Goal: Task Accomplishment & Management: Manage account settings

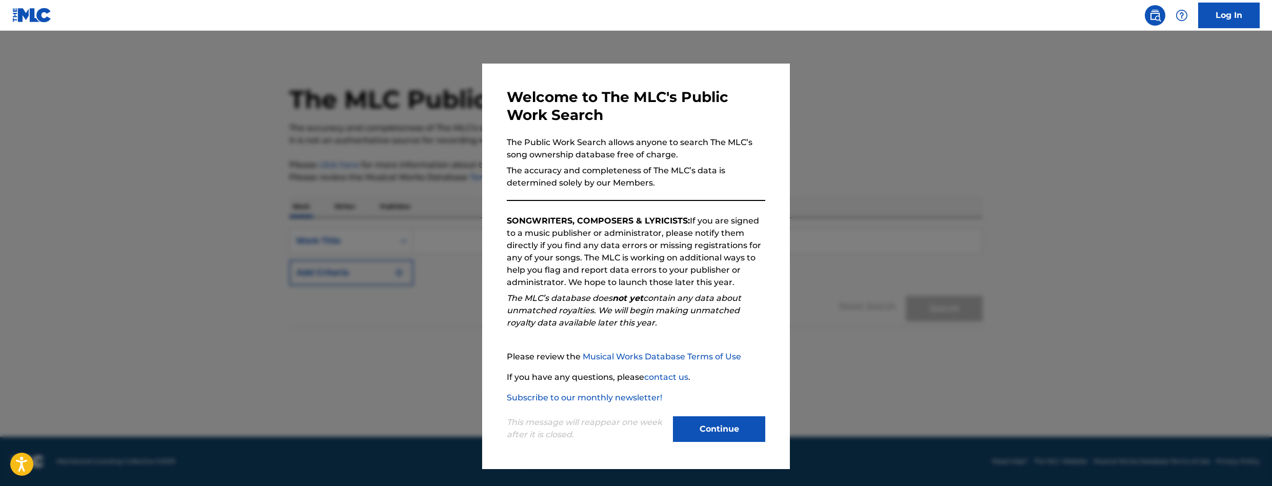
click at [694, 434] on button "Continue" at bounding box center [719, 429] width 92 height 26
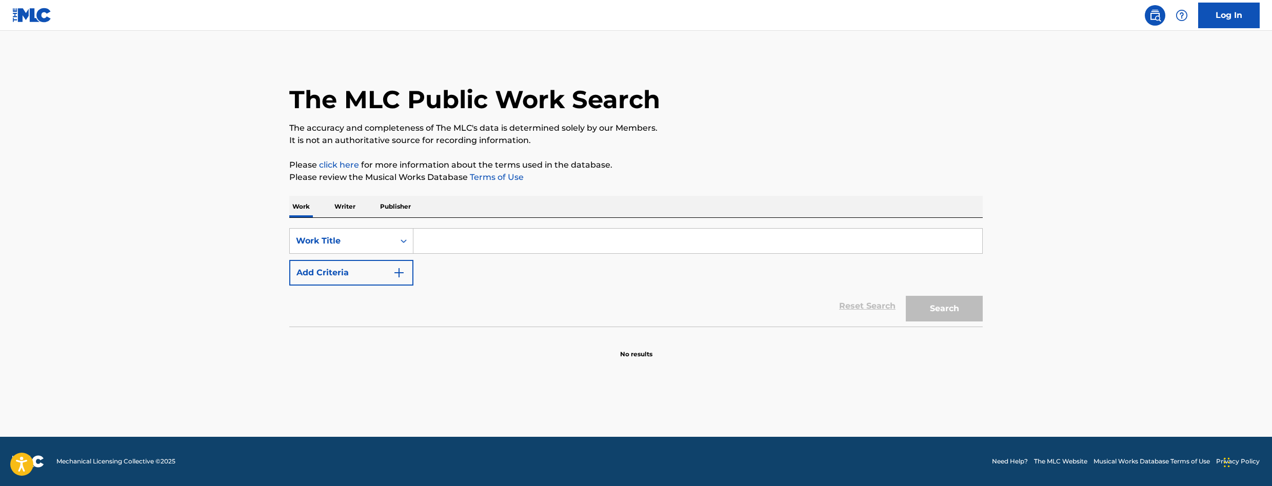
click at [333, 208] on p "Writer" at bounding box center [344, 207] width 27 height 22
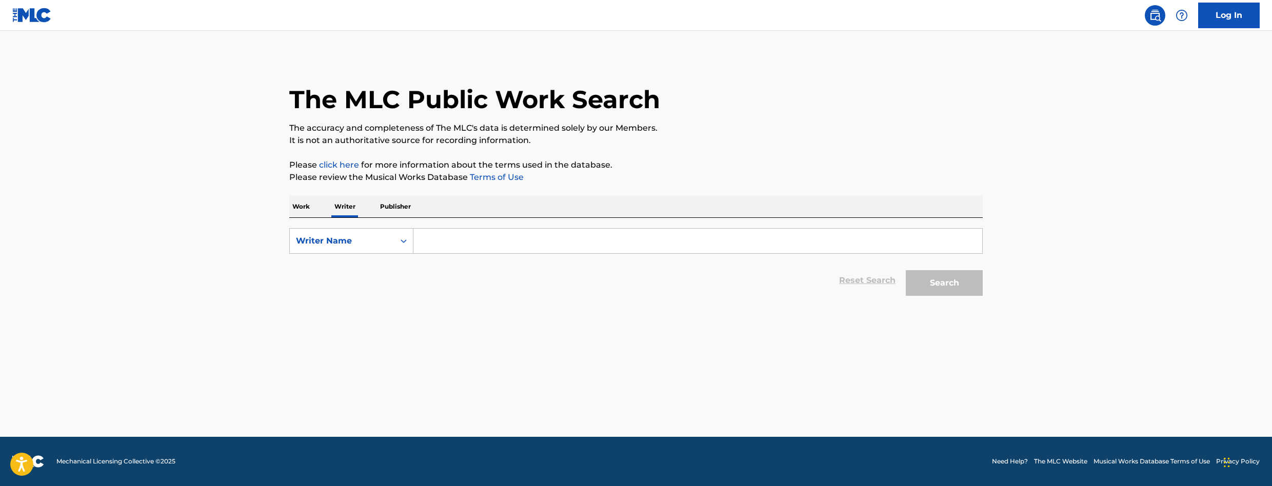
click at [440, 233] on input "Search Form" at bounding box center [697, 241] width 569 height 25
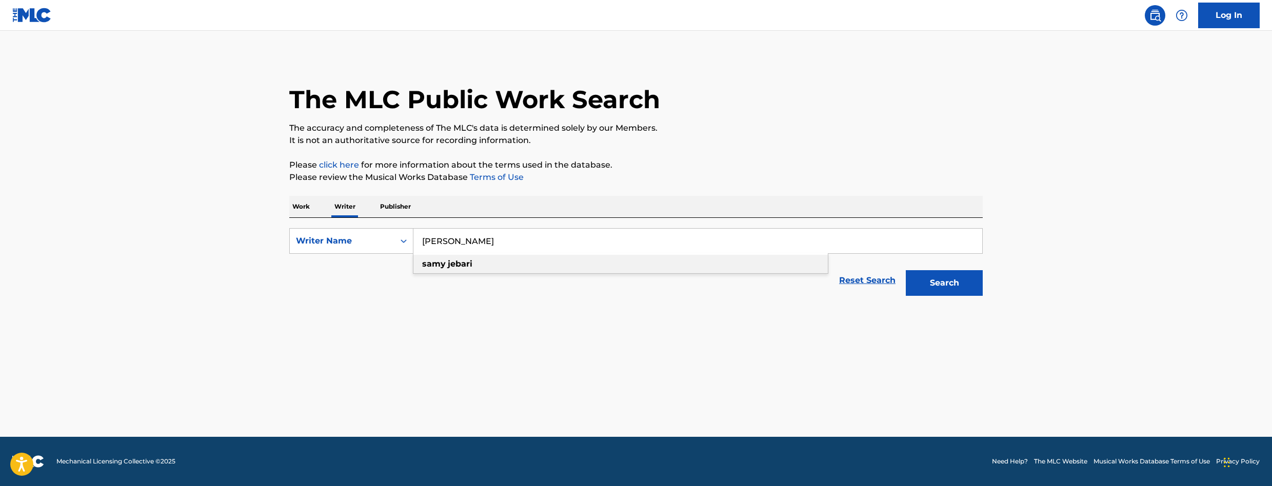
type input "[PERSON_NAME]"
click at [442, 264] on strong "samy" at bounding box center [434, 264] width 24 height 10
click at [926, 293] on button "Search" at bounding box center [944, 283] width 77 height 26
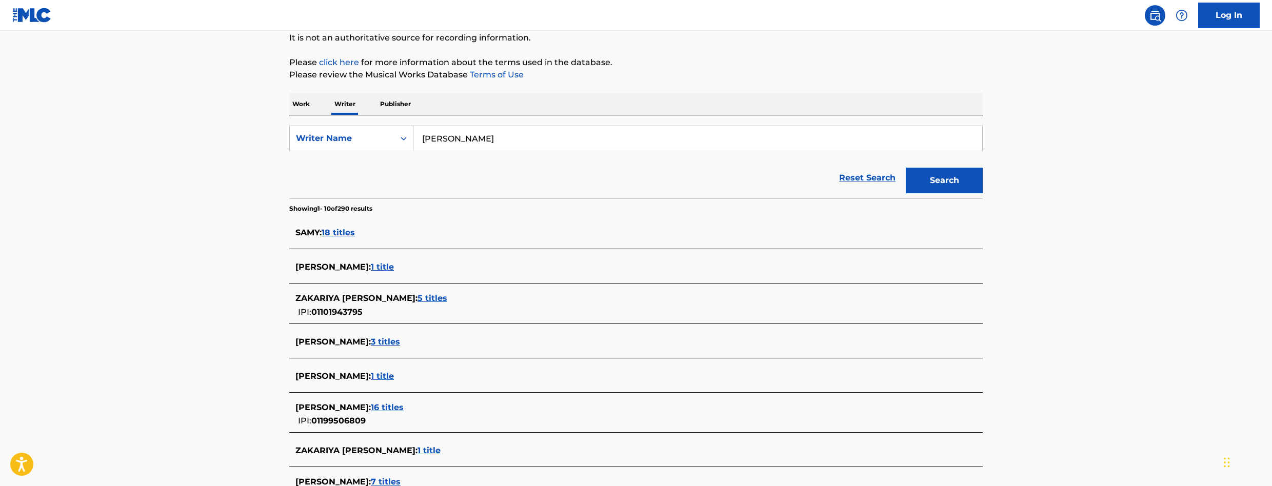
scroll to position [300, 0]
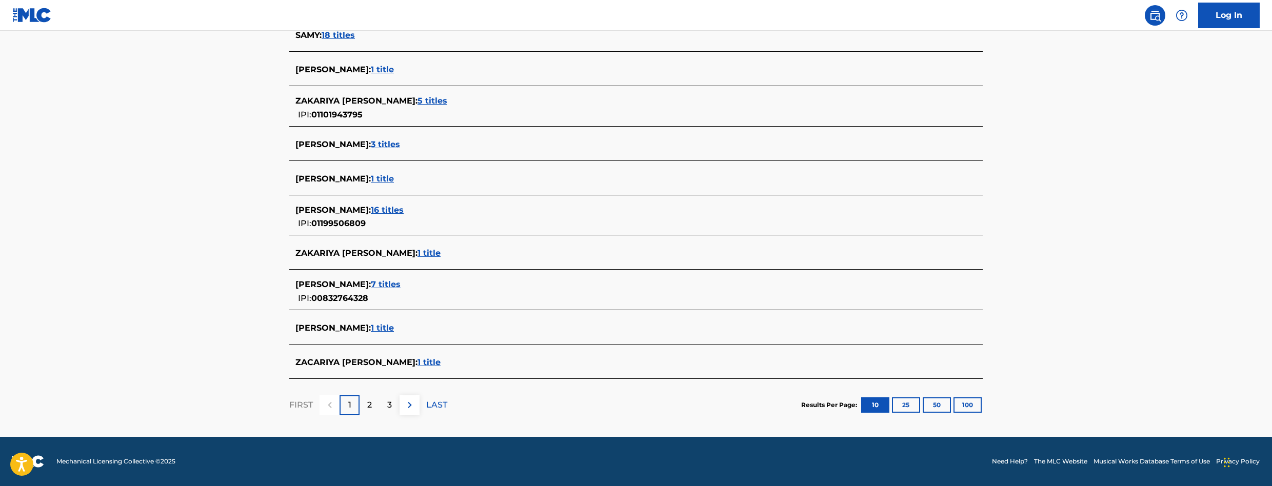
click at [384, 178] on span "1 title" at bounding box center [382, 179] width 23 height 10
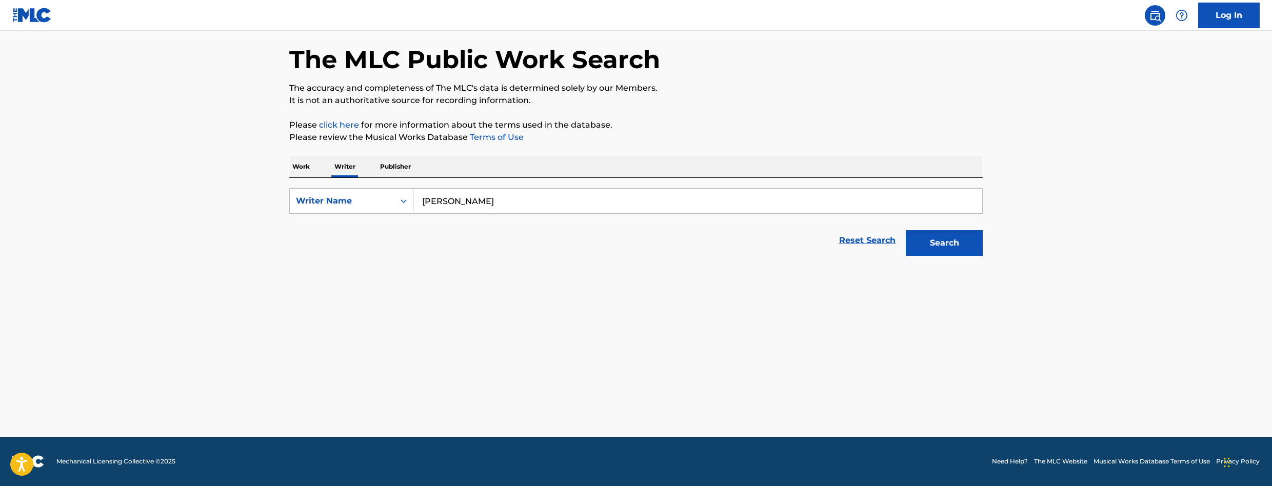
scroll to position [40, 0]
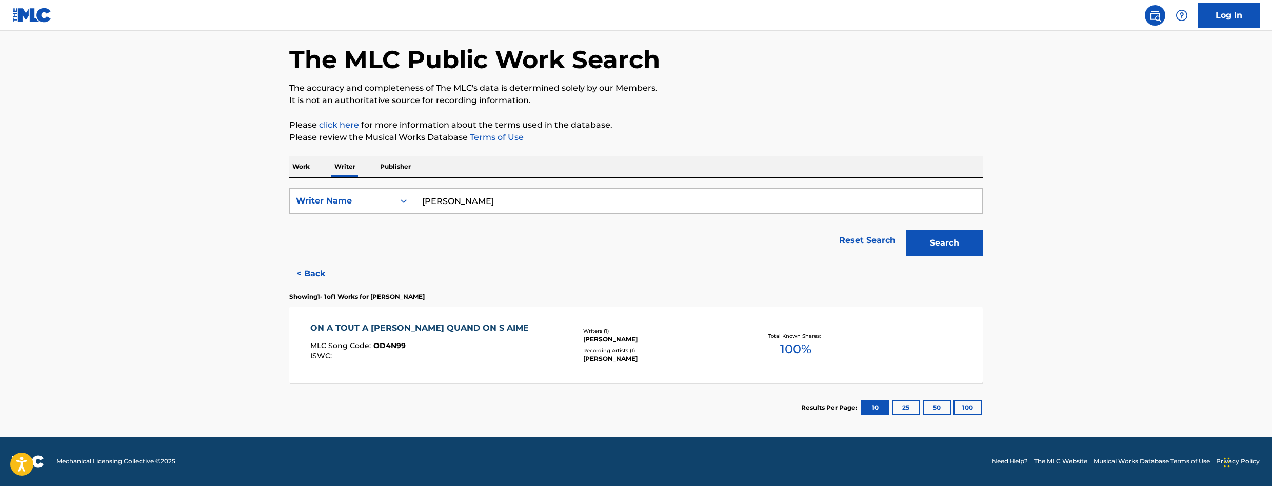
click at [606, 347] on div "Recording Artists ( 1 )" at bounding box center [660, 351] width 155 height 8
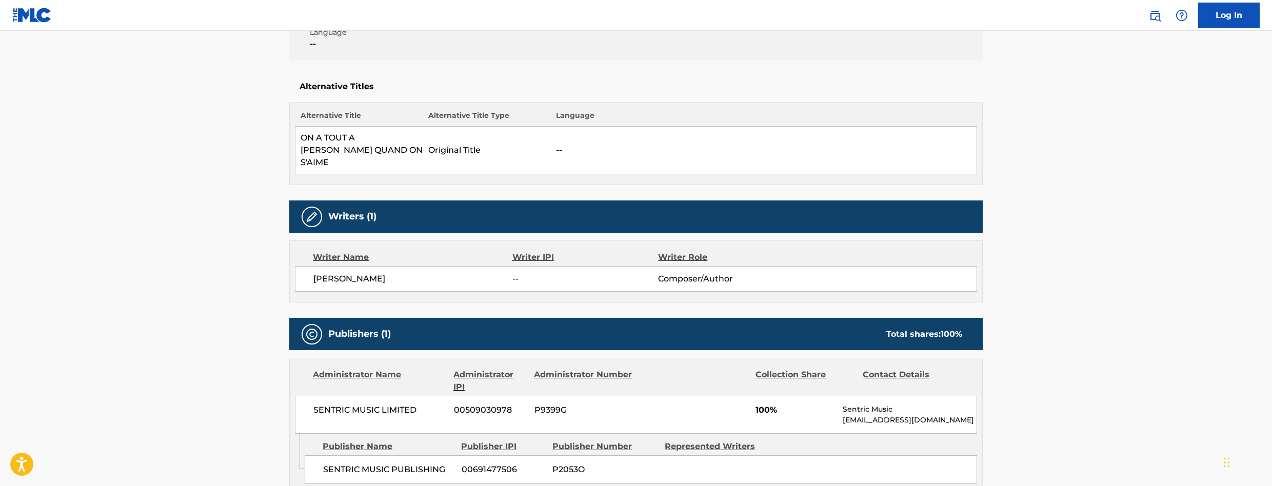
scroll to position [44, 0]
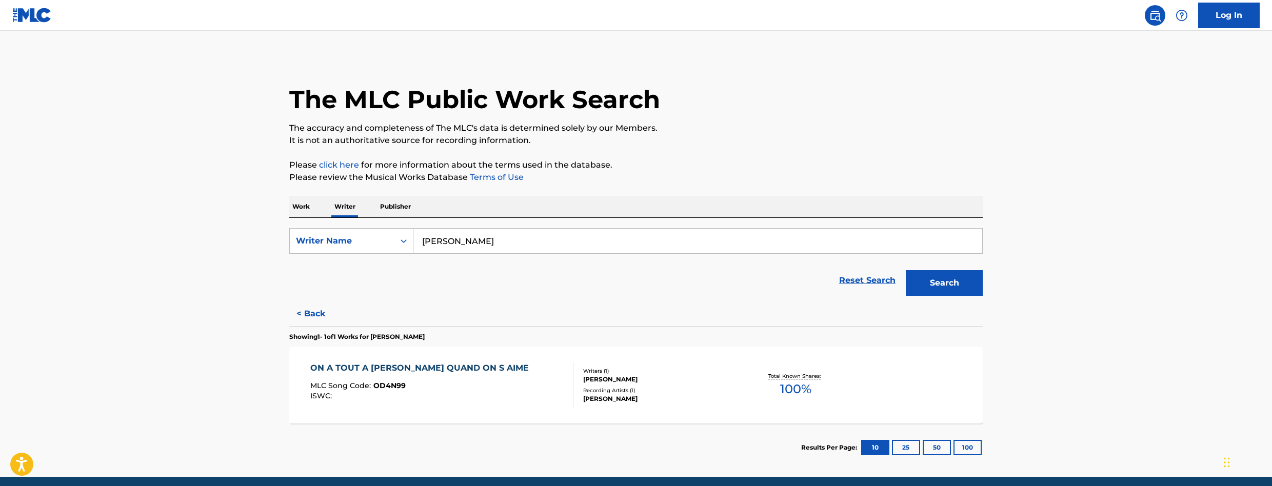
click at [315, 319] on button "< Back" at bounding box center [320, 314] width 62 height 26
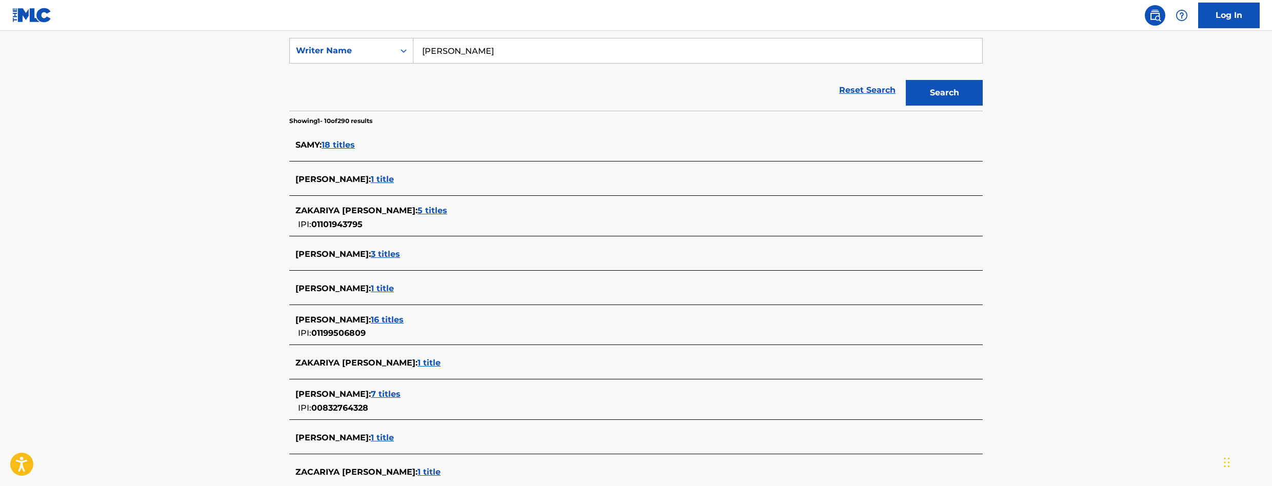
scroll to position [256, 0]
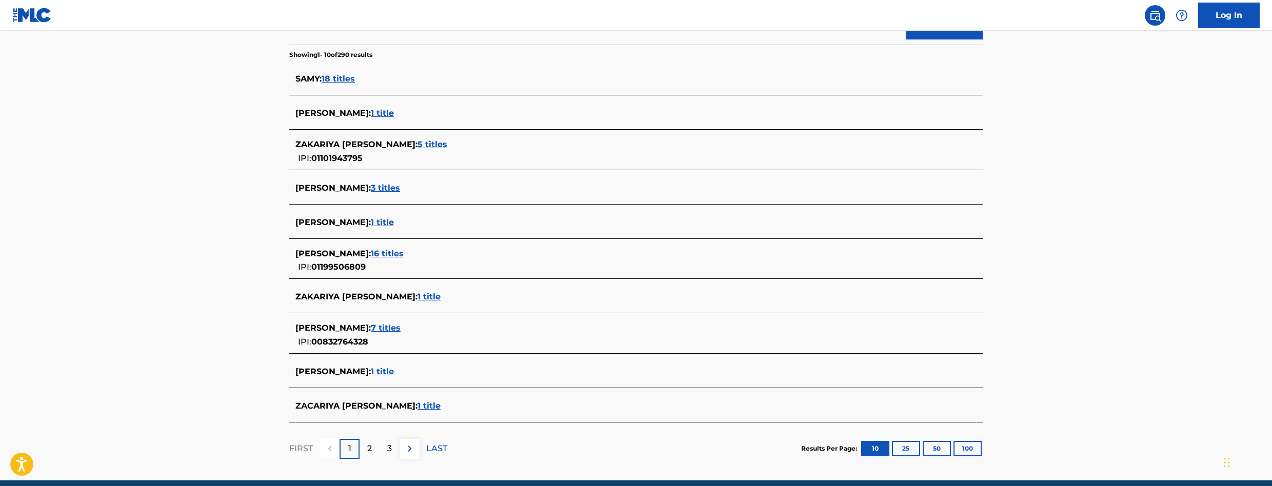
click at [371, 188] on span "3 titles" at bounding box center [385, 188] width 29 height 10
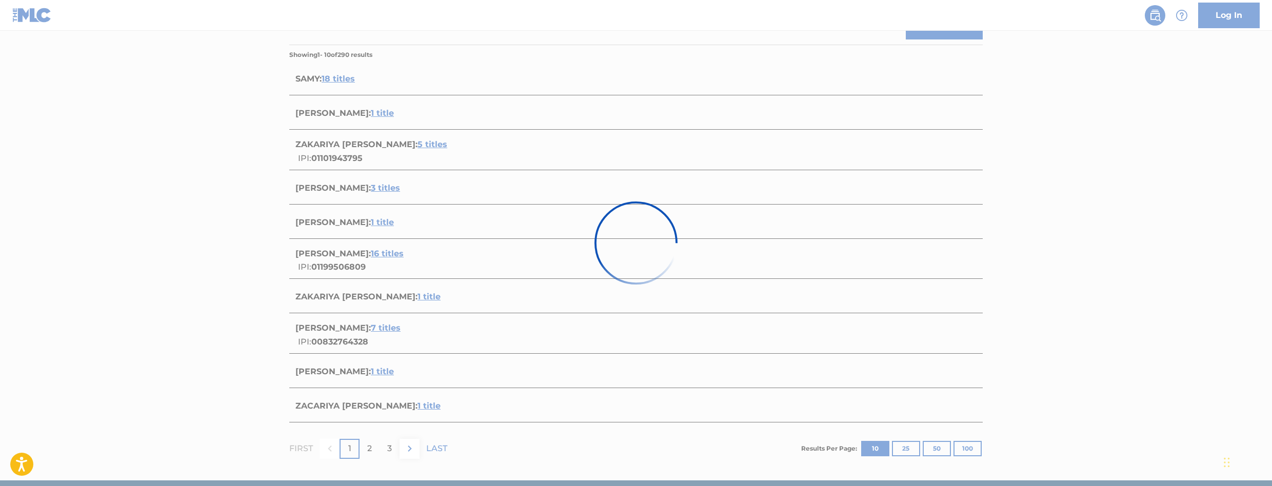
scroll to position [201, 0]
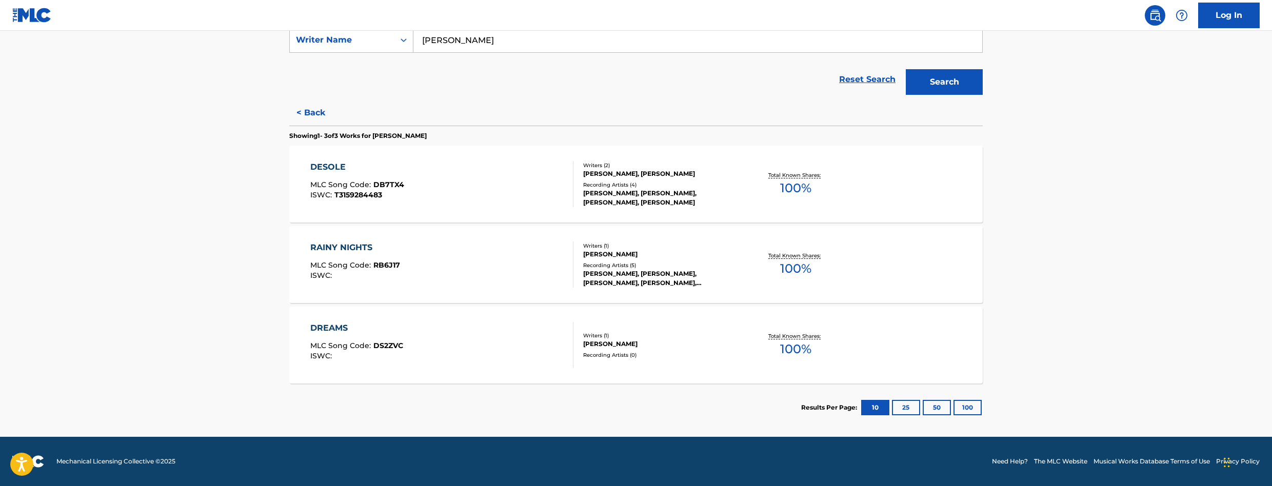
click at [353, 339] on div "DREAMS MLC Song Code : DS2ZVC ISWC :" at bounding box center [356, 345] width 93 height 46
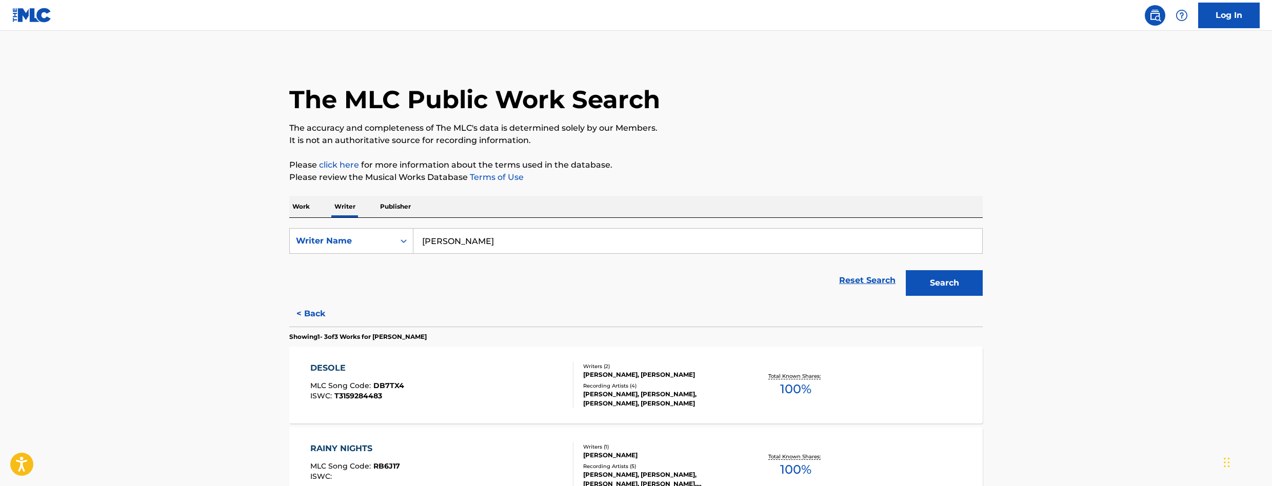
click at [341, 374] on div "DESOLE MLC Song Code : DB7TX4 ISWC : T3159284483" at bounding box center [357, 385] width 94 height 46
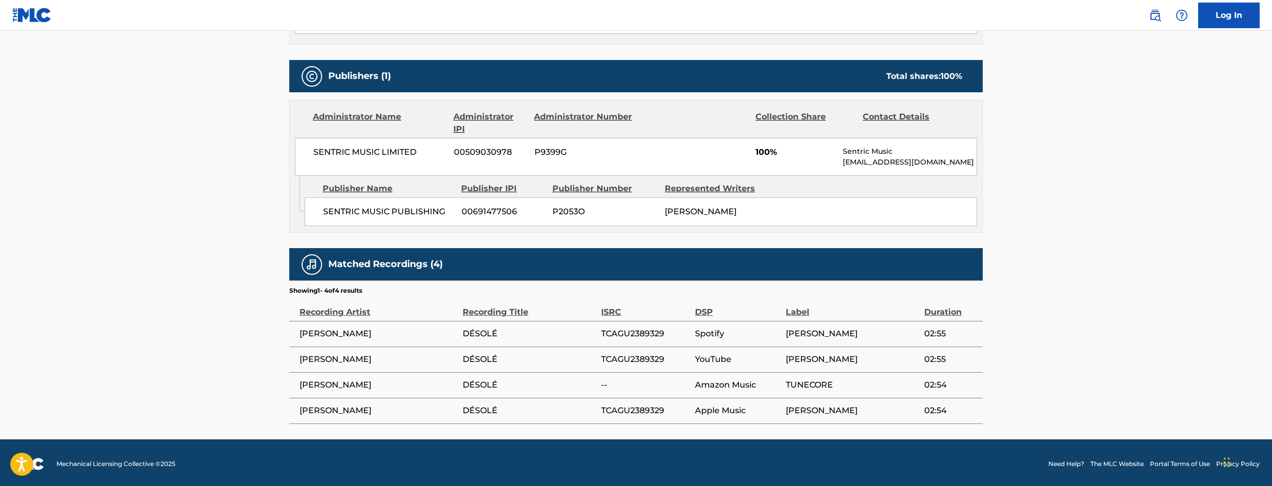
scroll to position [429, 0]
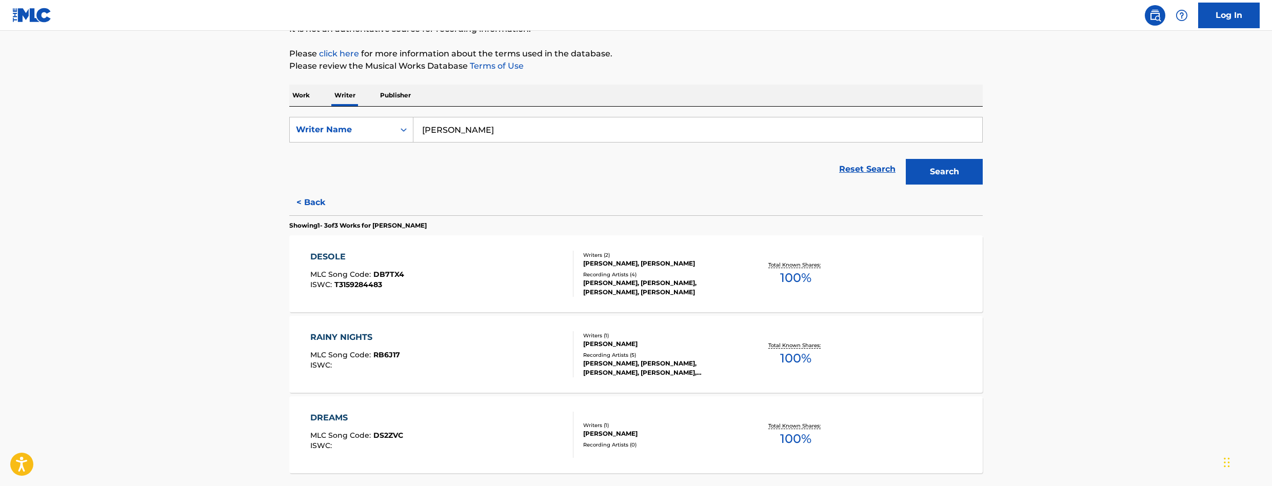
scroll to position [201, 0]
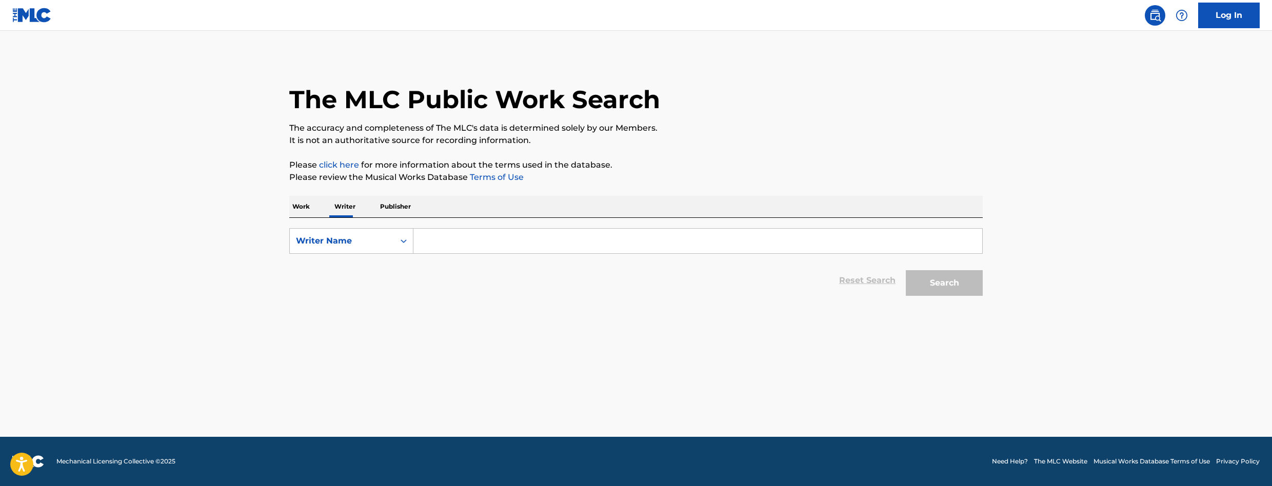
click at [450, 243] on input "Search Form" at bounding box center [697, 241] width 569 height 25
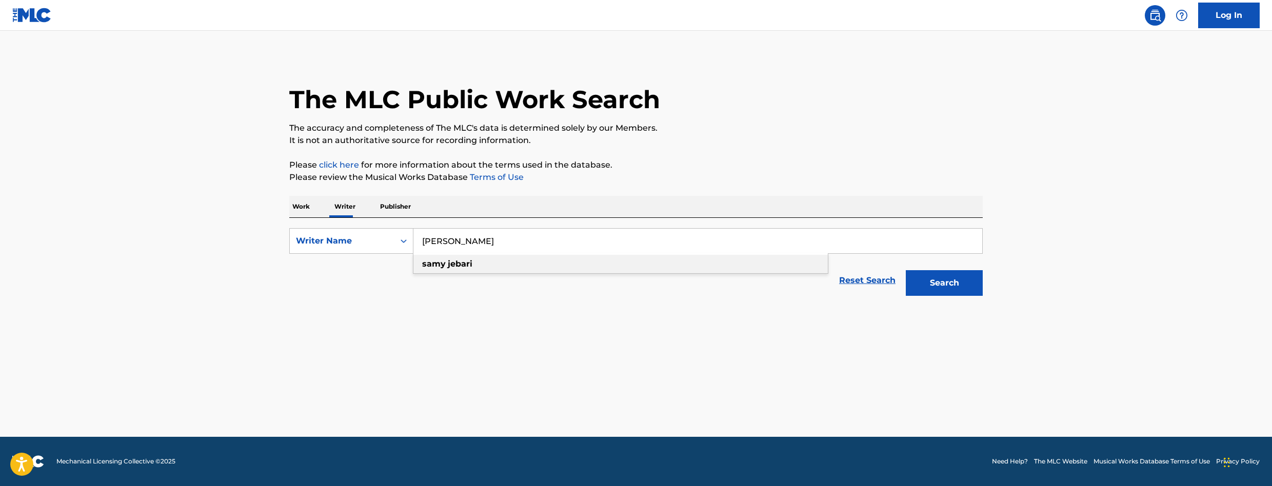
type input "[PERSON_NAME]"
click at [443, 262] on strong "samy" at bounding box center [434, 264] width 24 height 10
click at [962, 287] on button "Search" at bounding box center [944, 283] width 77 height 26
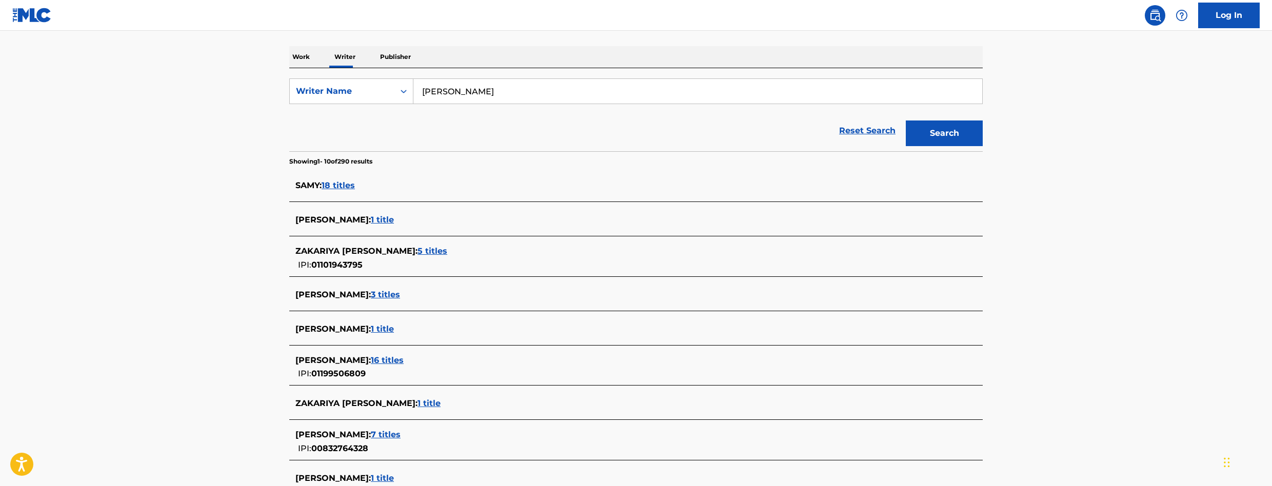
scroll to position [300, 0]
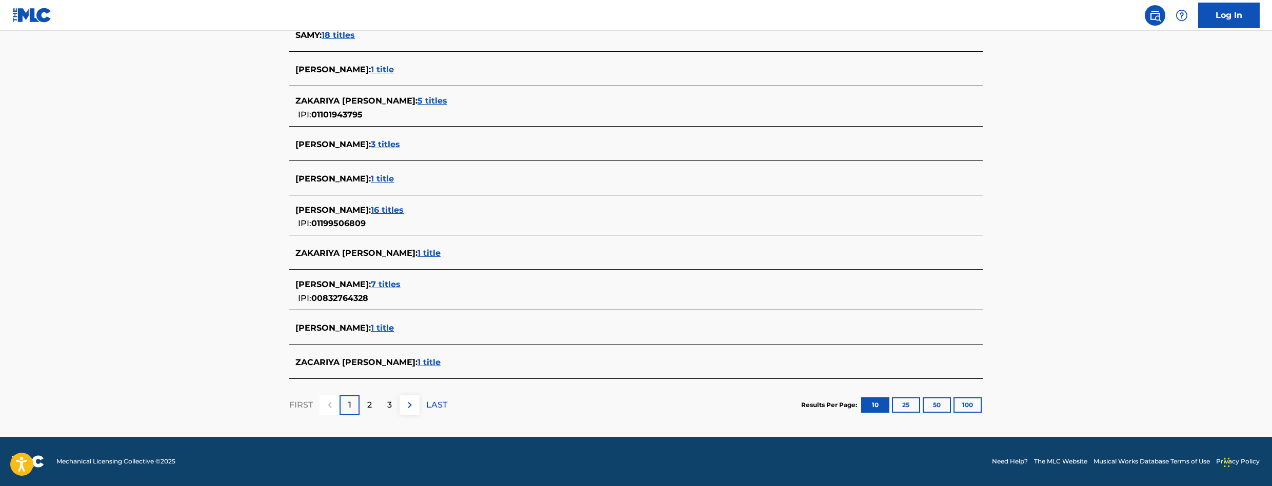
click at [368, 410] on p "2" at bounding box center [369, 405] width 5 height 12
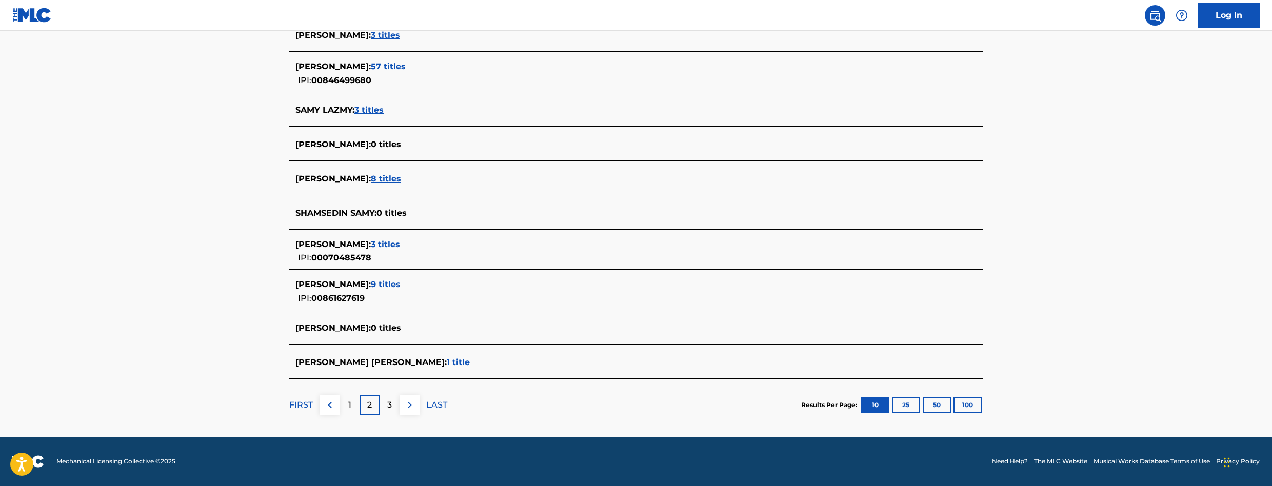
click at [354, 404] on div "1" at bounding box center [349, 405] width 20 height 20
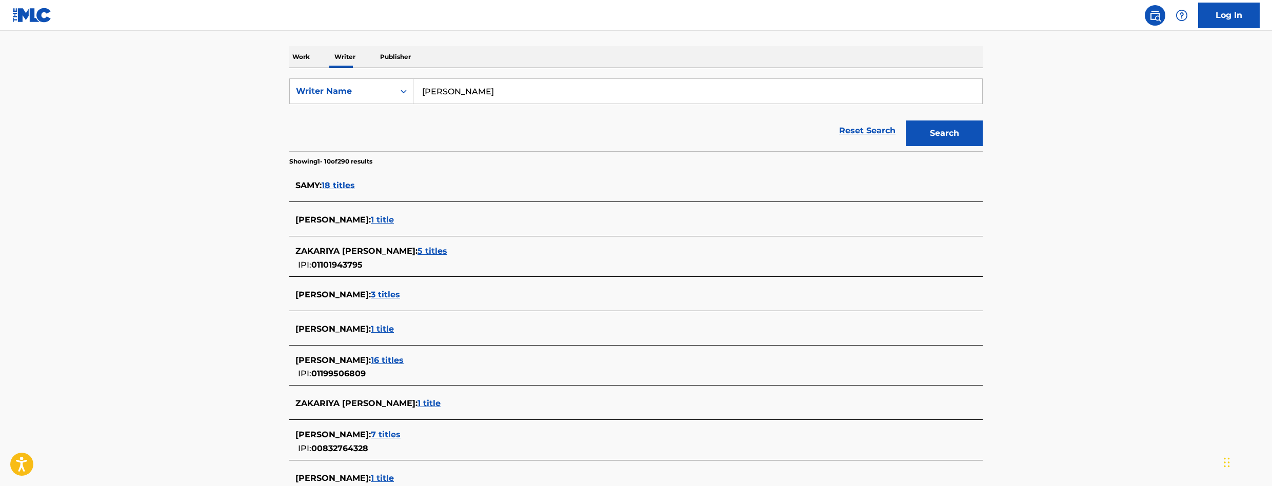
scroll to position [205, 0]
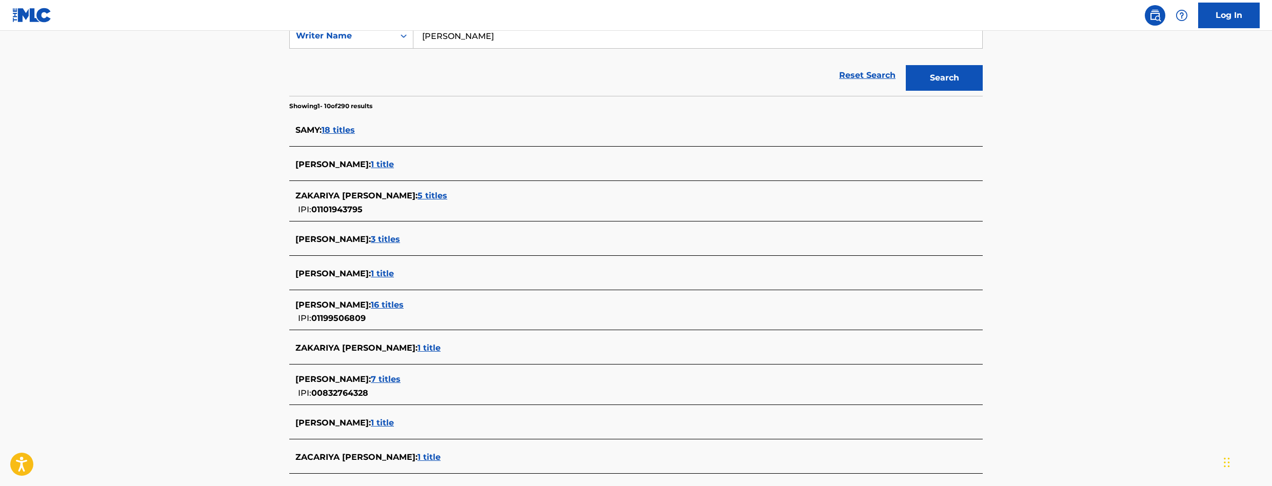
click at [371, 303] on span "16 titles" at bounding box center [387, 305] width 33 height 10
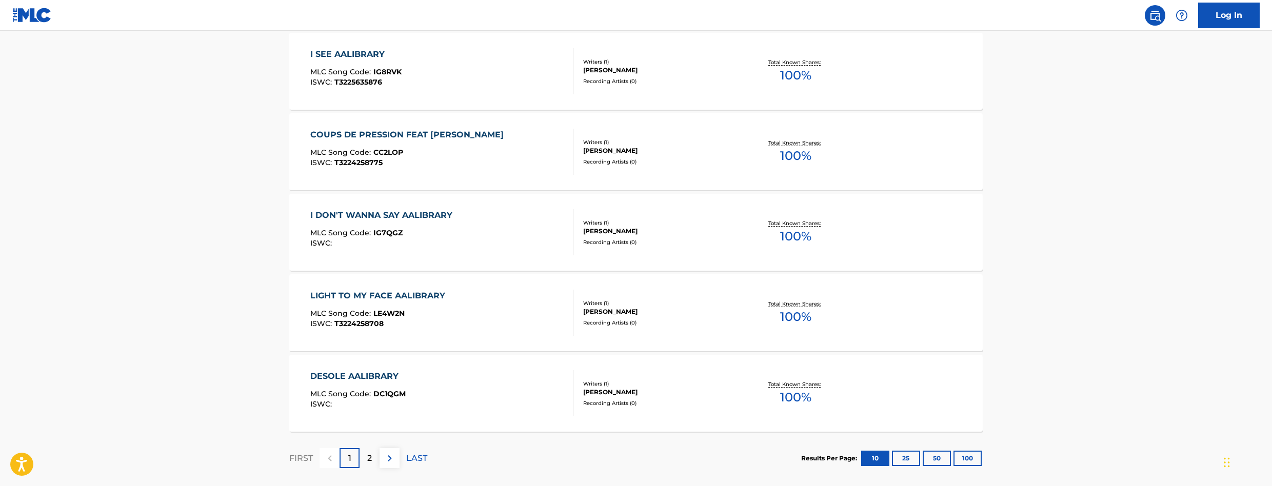
scroll to position [718, 0]
click at [427, 296] on div "LIGHT TO MY FACE AALIBRARY" at bounding box center [380, 294] width 140 height 12
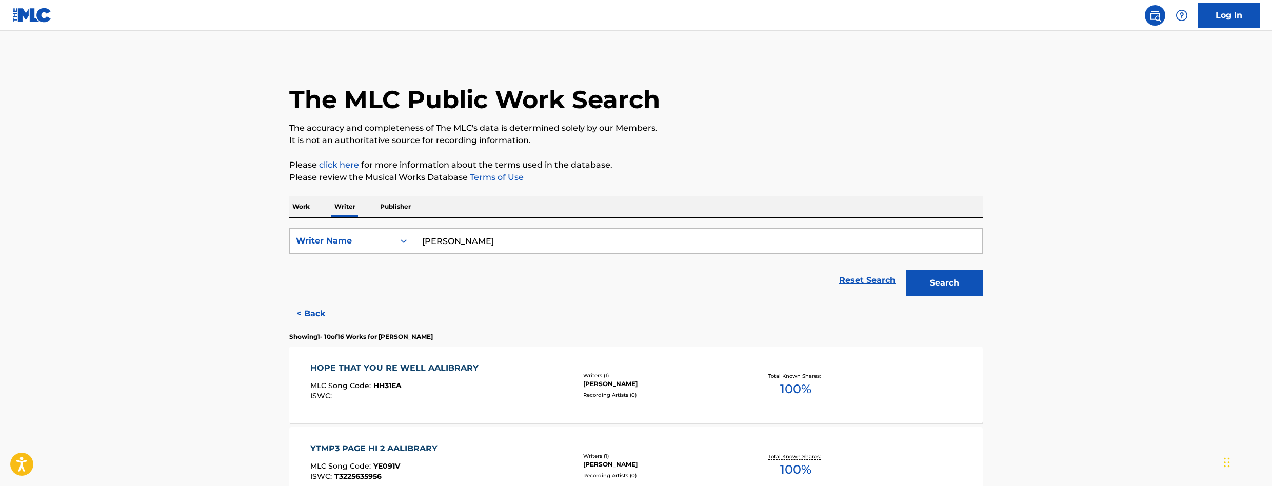
click at [1235, 9] on link "Log In" at bounding box center [1229, 16] width 62 height 26
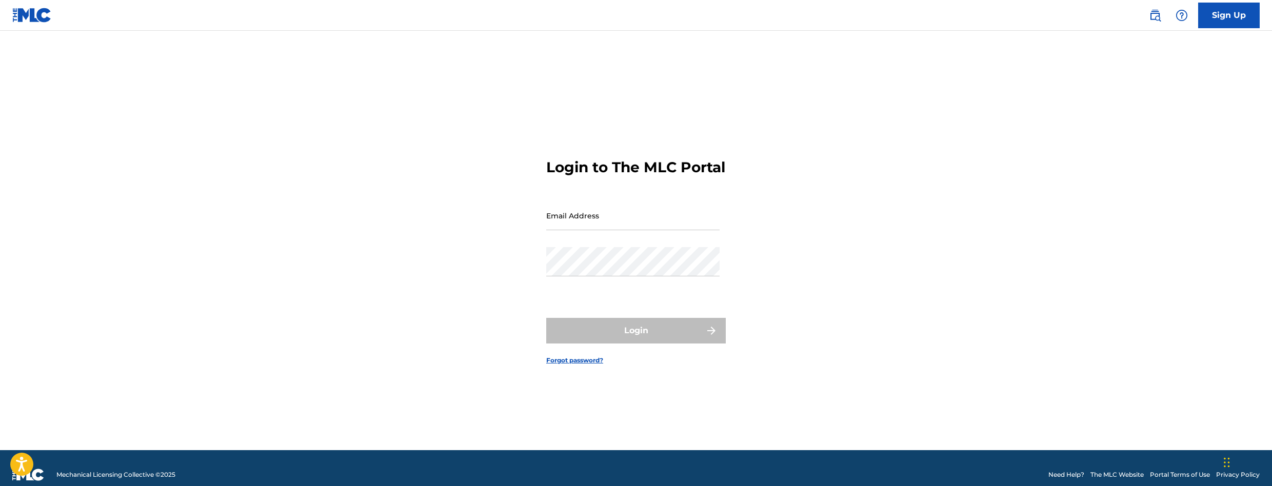
click at [584, 216] on input "Email Address" at bounding box center [632, 215] width 173 height 29
type input "[EMAIL_ADDRESS][DOMAIN_NAME]"
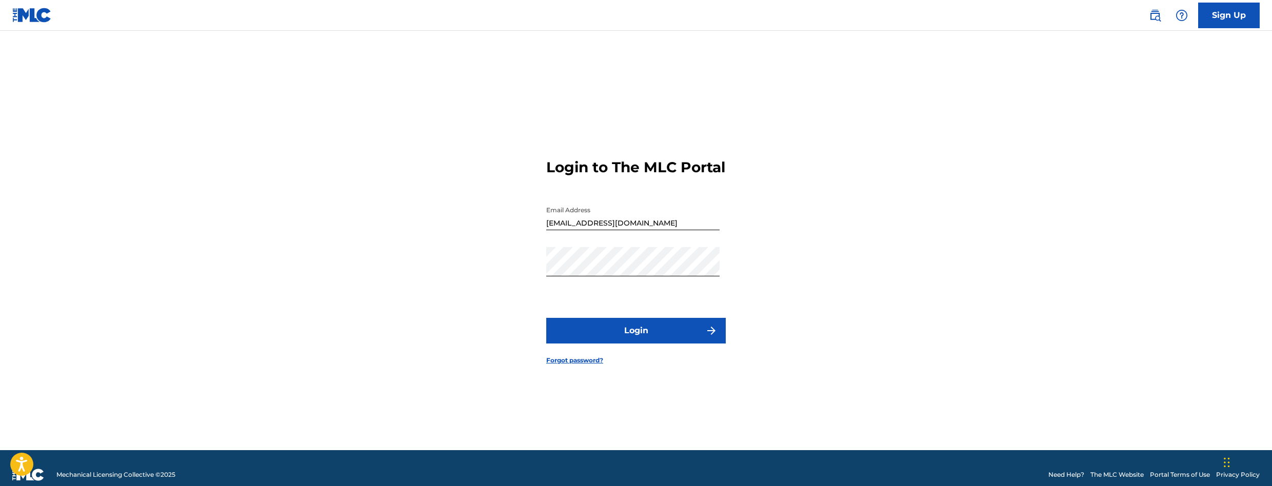
click at [591, 332] on button "Login" at bounding box center [635, 331] width 179 height 26
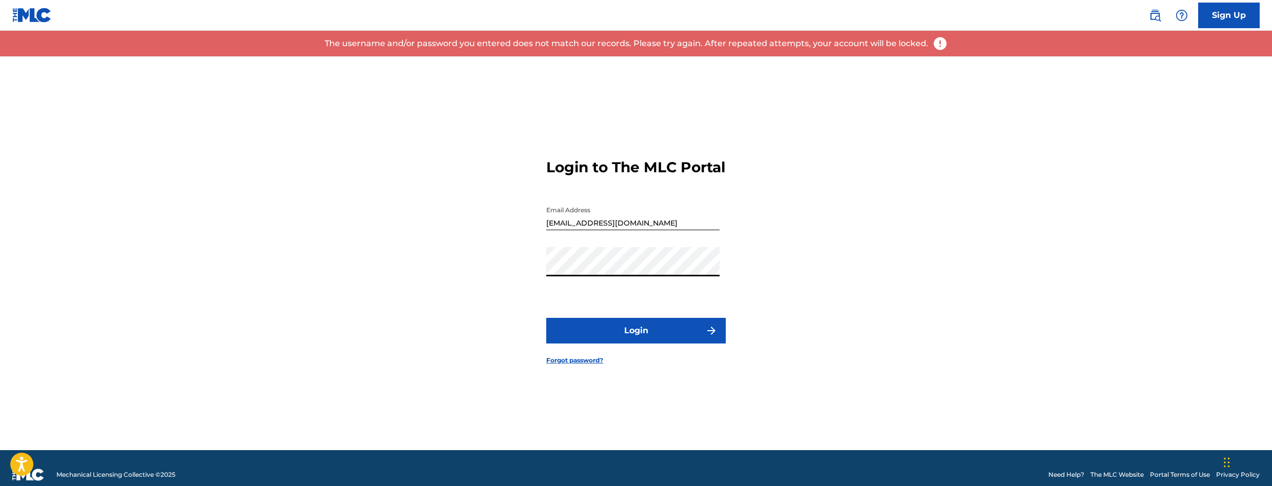
click at [49, 276] on main "Login to The MLC Portal Email Address [EMAIL_ADDRESS][DOMAIN_NAME] Password Log…" at bounding box center [636, 240] width 1272 height 419
click at [546, 318] on button "Login" at bounding box center [635, 331] width 179 height 26
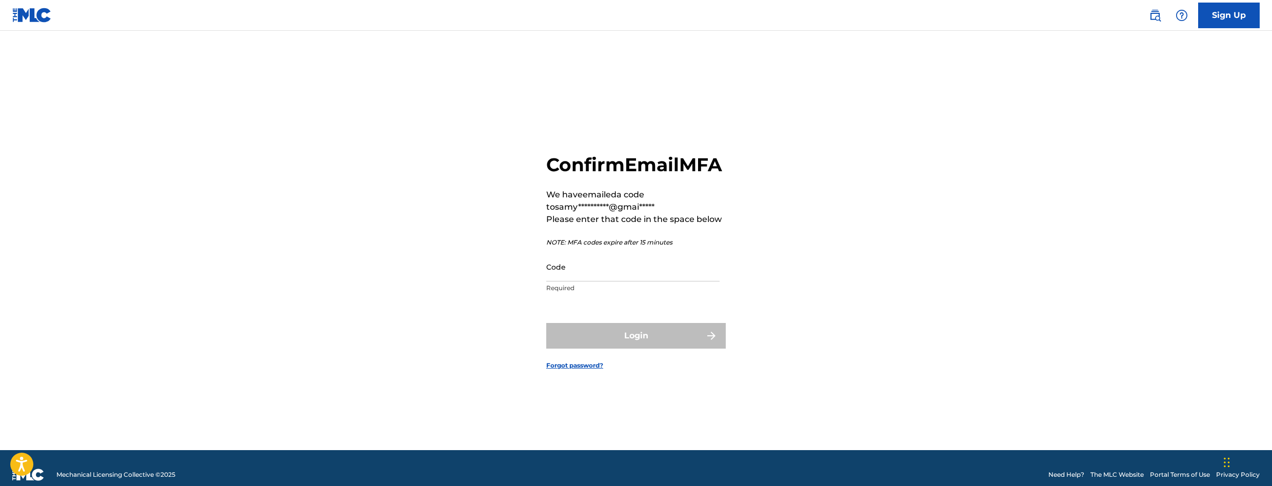
click at [581, 282] on input "Code" at bounding box center [632, 266] width 173 height 29
click at [577, 281] on input "Code" at bounding box center [632, 266] width 173 height 29
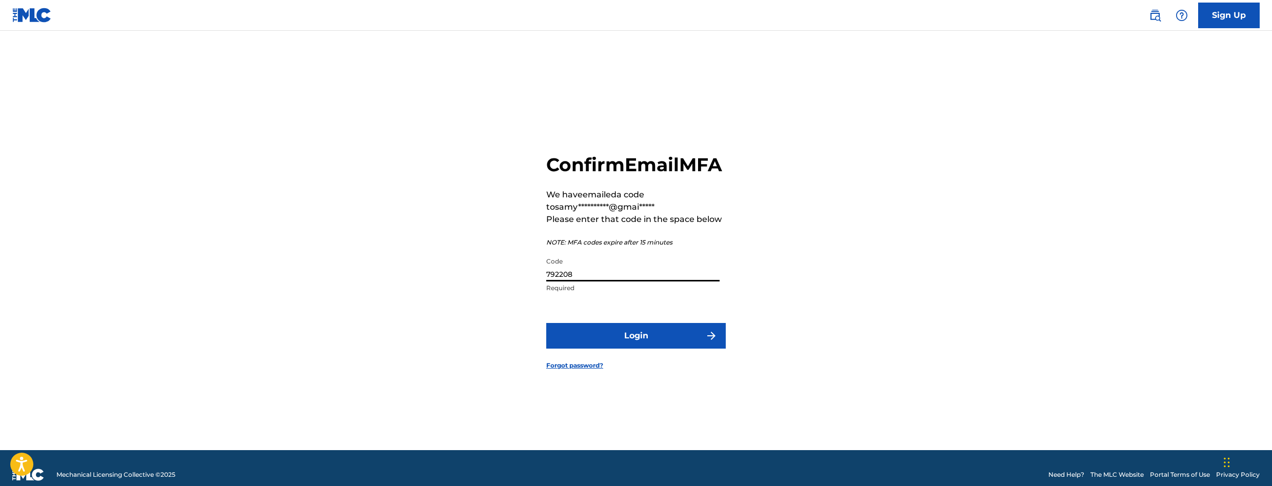
type input "792208"
click at [557, 343] on button "Login" at bounding box center [635, 336] width 179 height 26
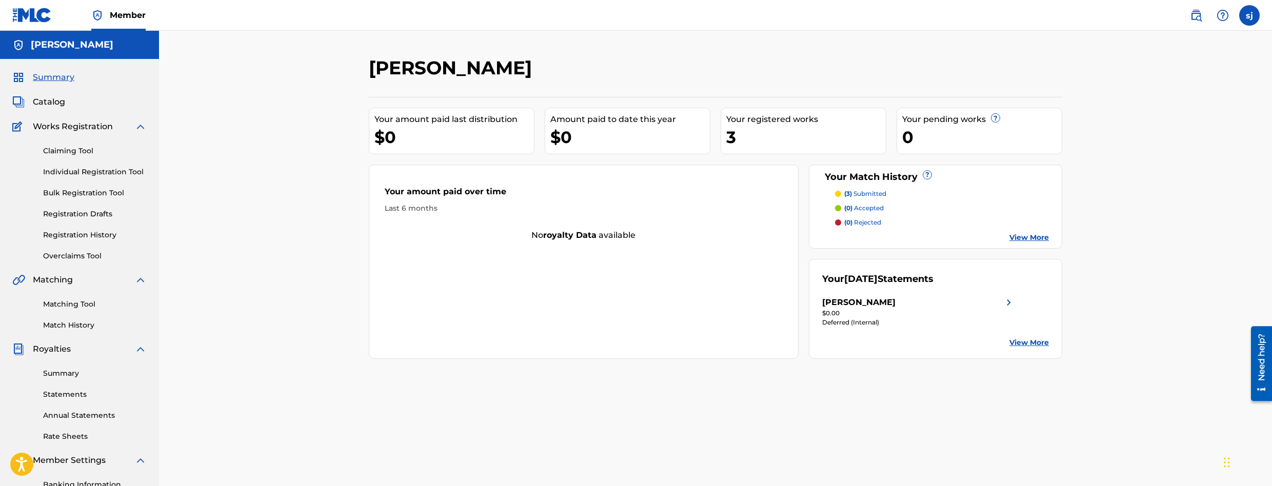
click at [59, 373] on link "Summary" at bounding box center [95, 373] width 104 height 11
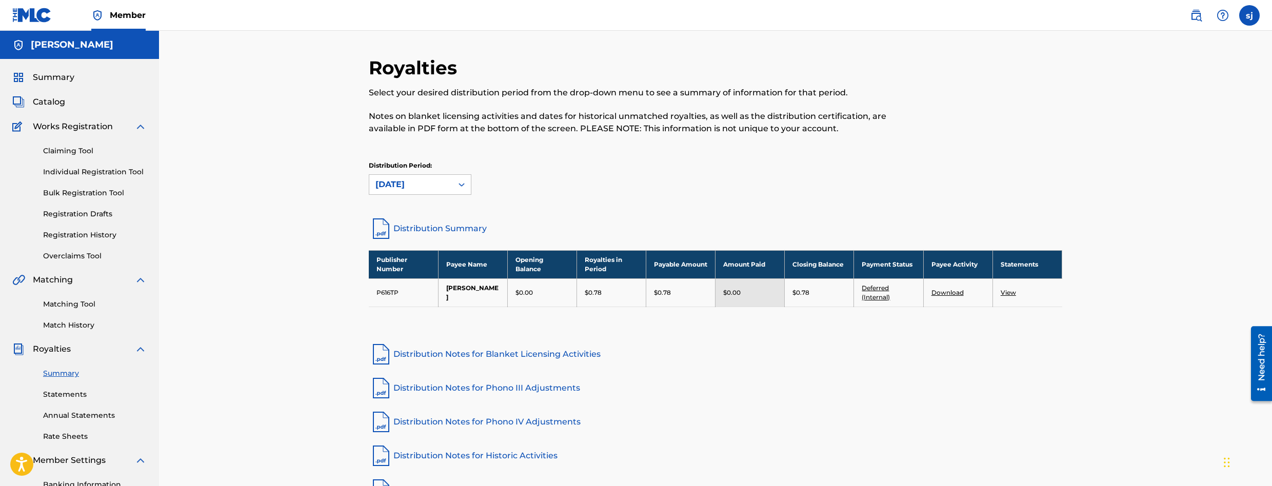
click at [56, 105] on span "Catalog" at bounding box center [49, 102] width 32 height 12
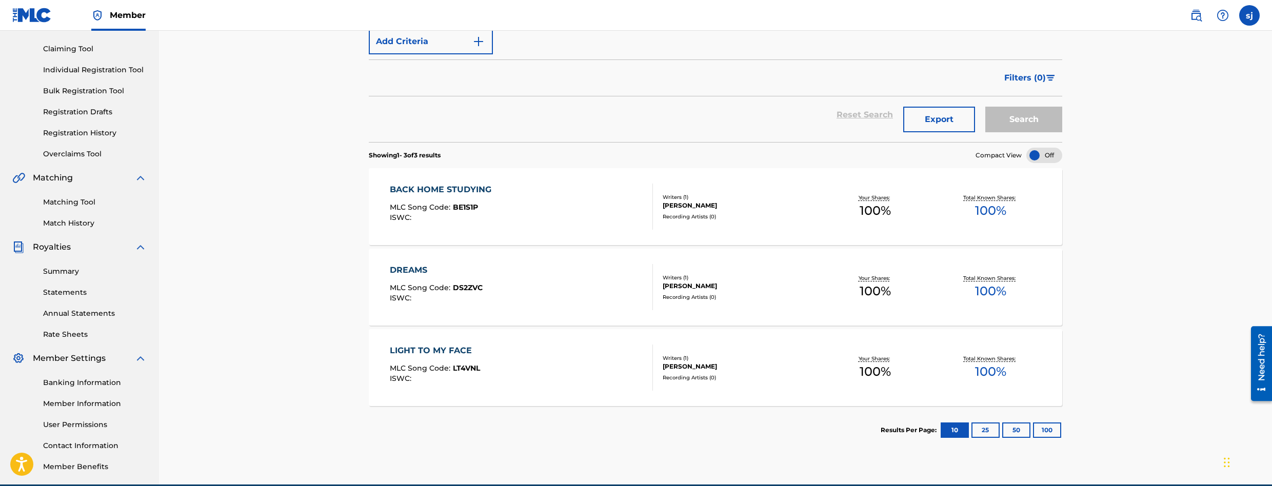
scroll to position [103, 0]
click at [510, 198] on div "BACK HOME STUDYING MLC Song Code : BE1S1P ISWC :" at bounding box center [522, 206] width 264 height 46
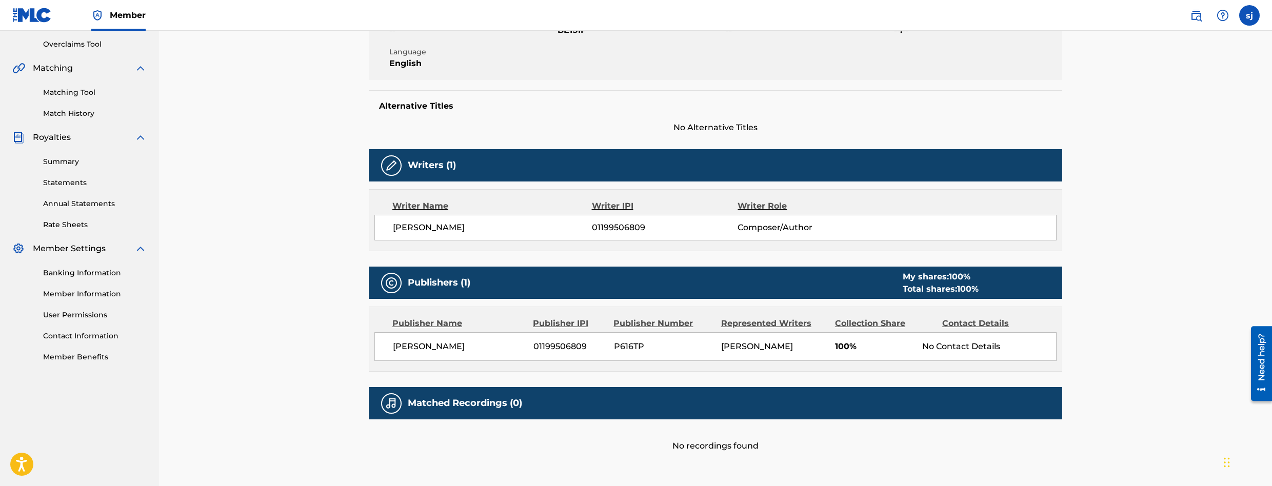
scroll to position [114, 0]
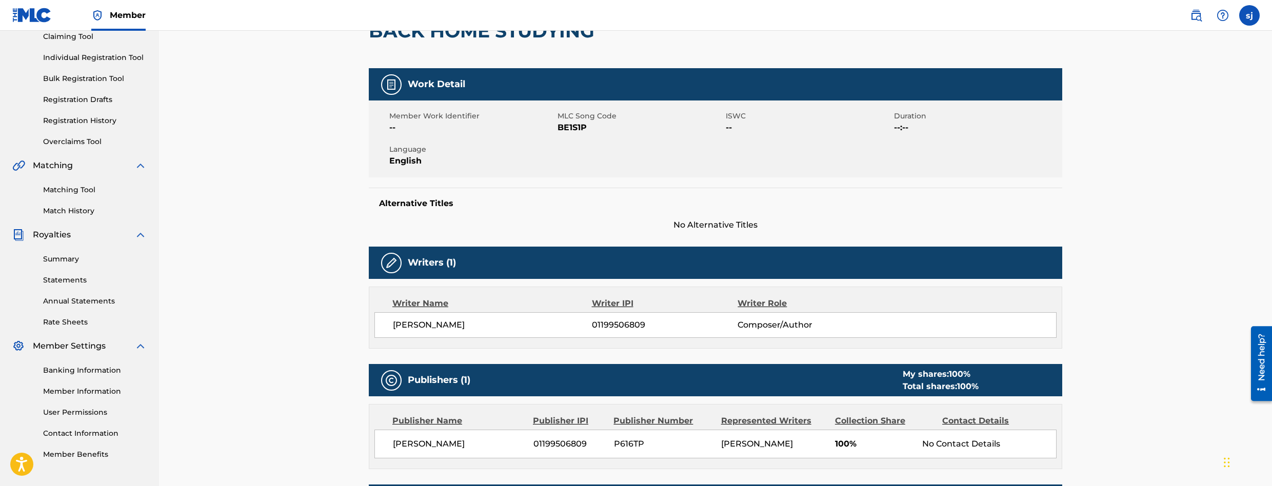
click at [87, 190] on link "Matching Tool" at bounding box center [95, 190] width 104 height 11
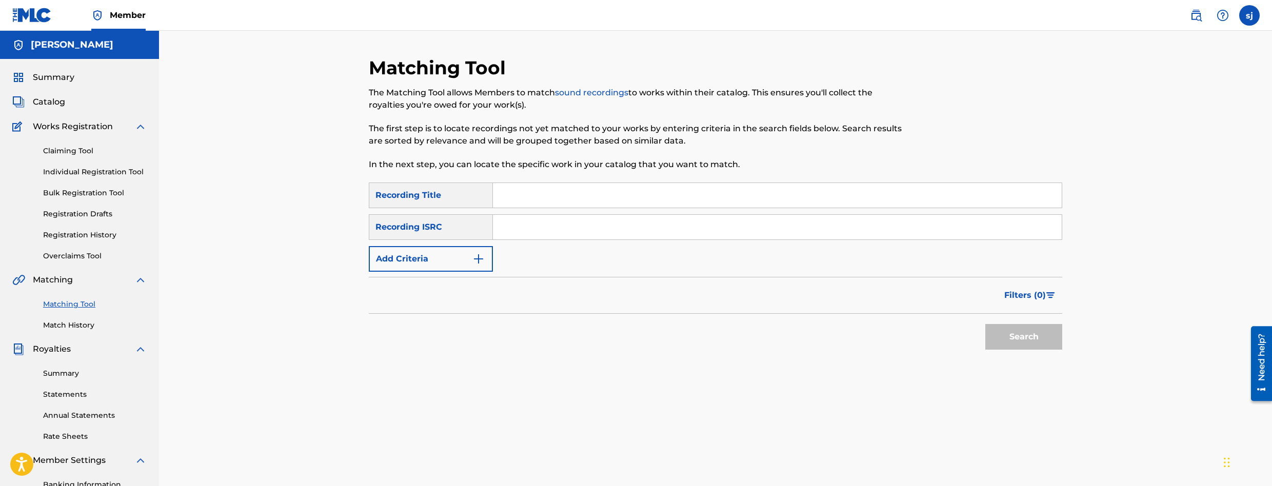
click at [507, 194] on input "Search Form" at bounding box center [777, 195] width 569 height 25
type input "back home studying"
click at [437, 232] on div "Recording ISRC" at bounding box center [431, 227] width 124 height 26
click at [1012, 344] on button "Search" at bounding box center [1023, 337] width 77 height 26
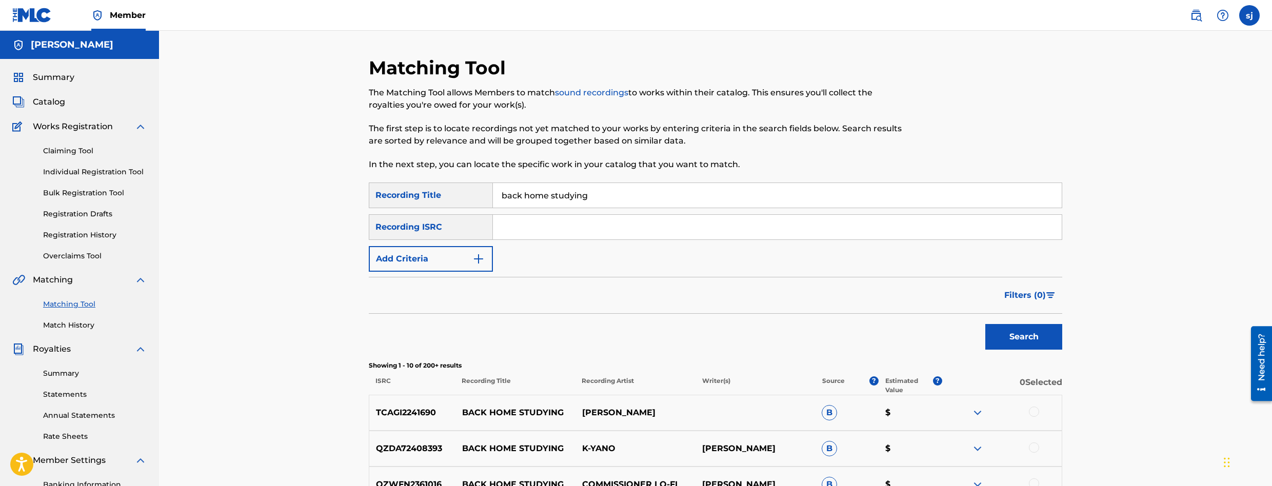
click at [554, 222] on input "Search Form" at bounding box center [777, 227] width 569 height 25
click at [447, 254] on button "Add Criteria" at bounding box center [431, 259] width 124 height 26
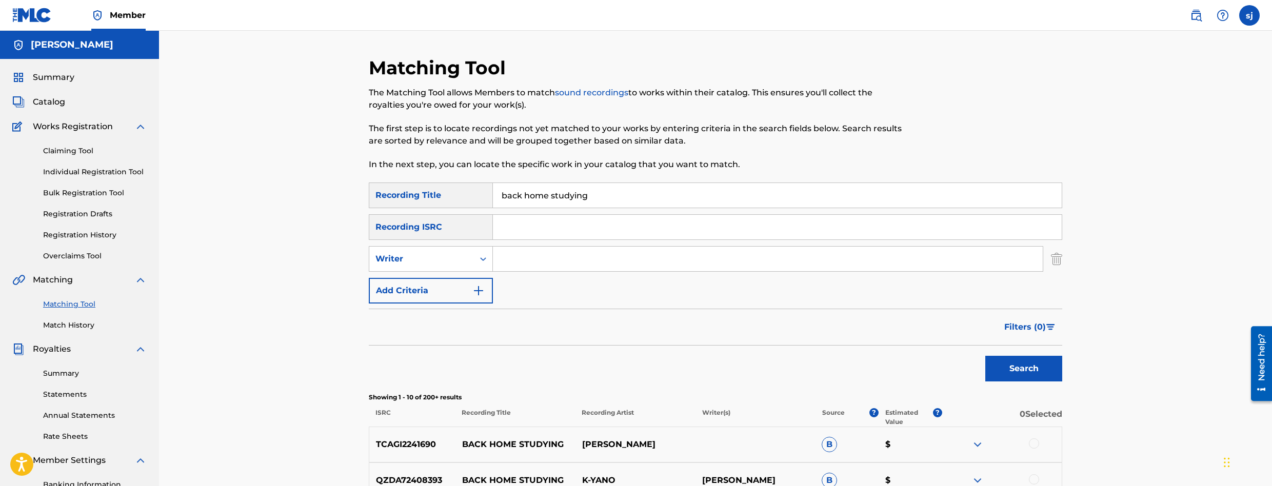
click at [531, 260] on input "Search Form" at bounding box center [768, 259] width 550 height 25
type input "cat"
click at [985, 356] on button "Search" at bounding box center [1023, 369] width 77 height 26
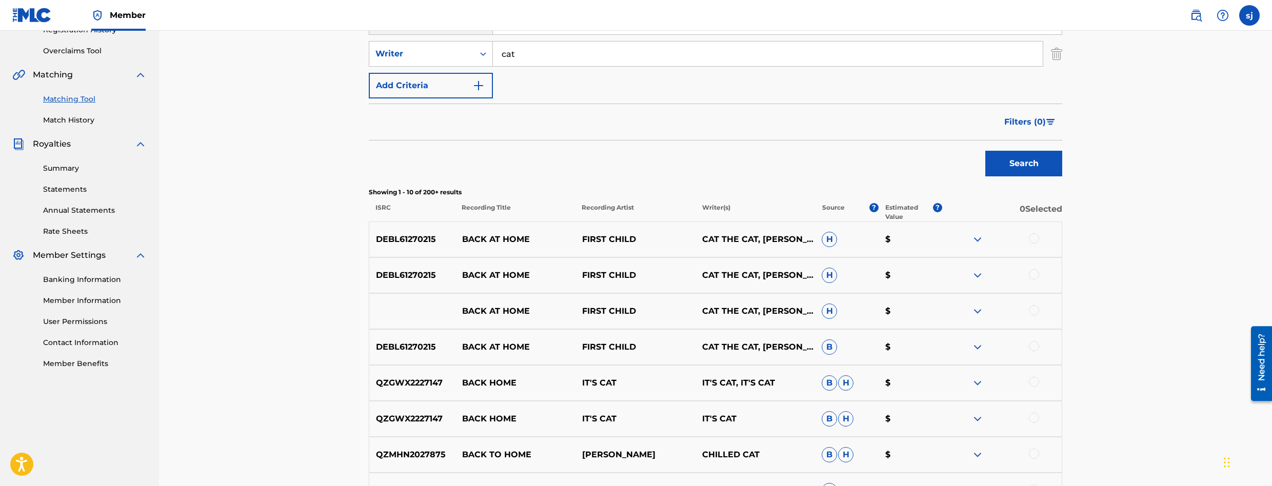
scroll to position [103, 0]
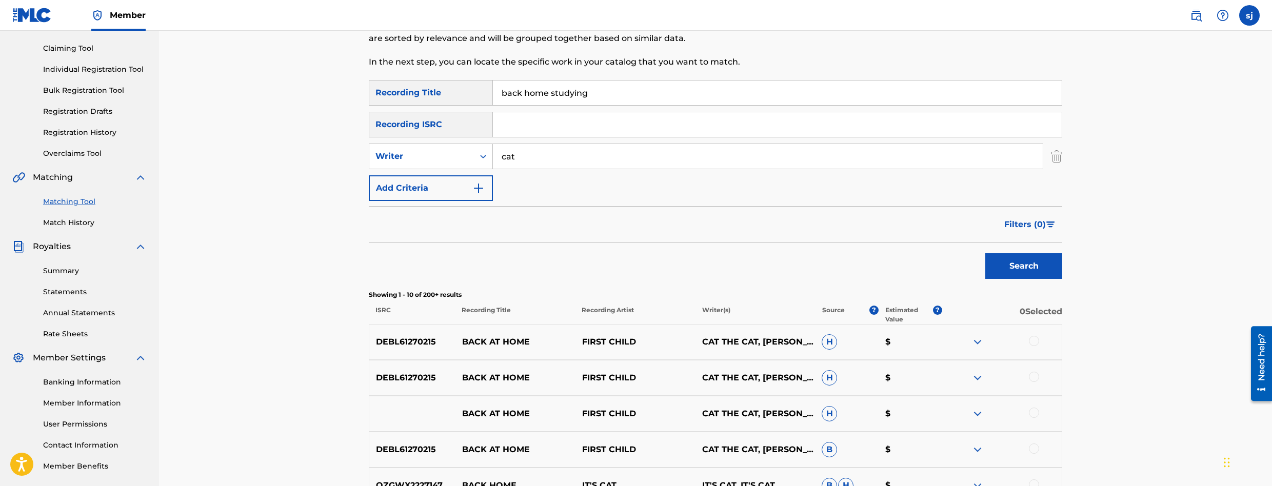
click at [417, 90] on div "Recording Title" at bounding box center [431, 93] width 124 height 26
click at [408, 150] on div "Writer" at bounding box center [421, 156] width 105 height 19
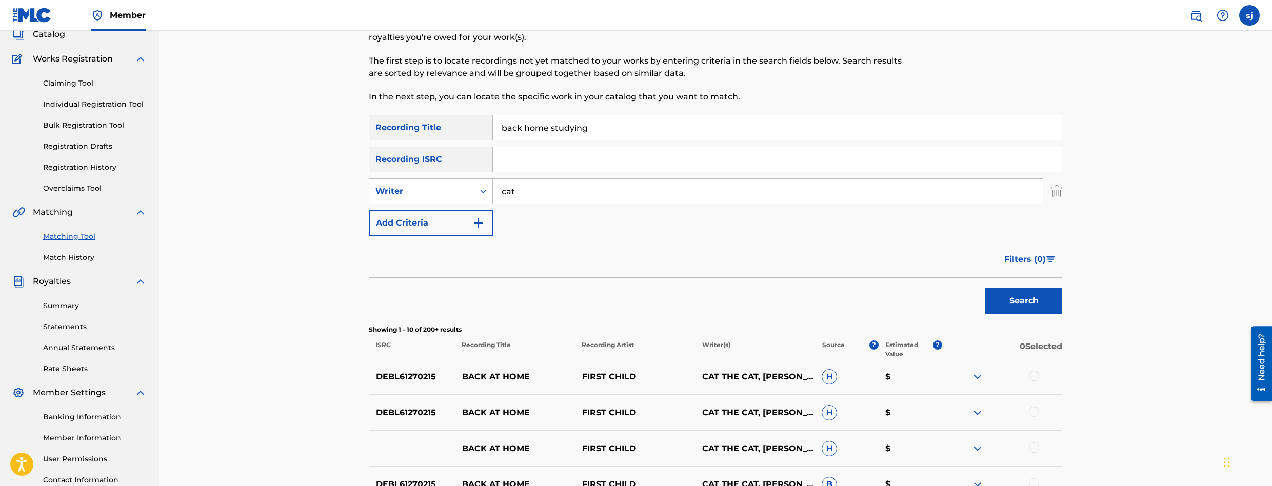
scroll to position [0, 0]
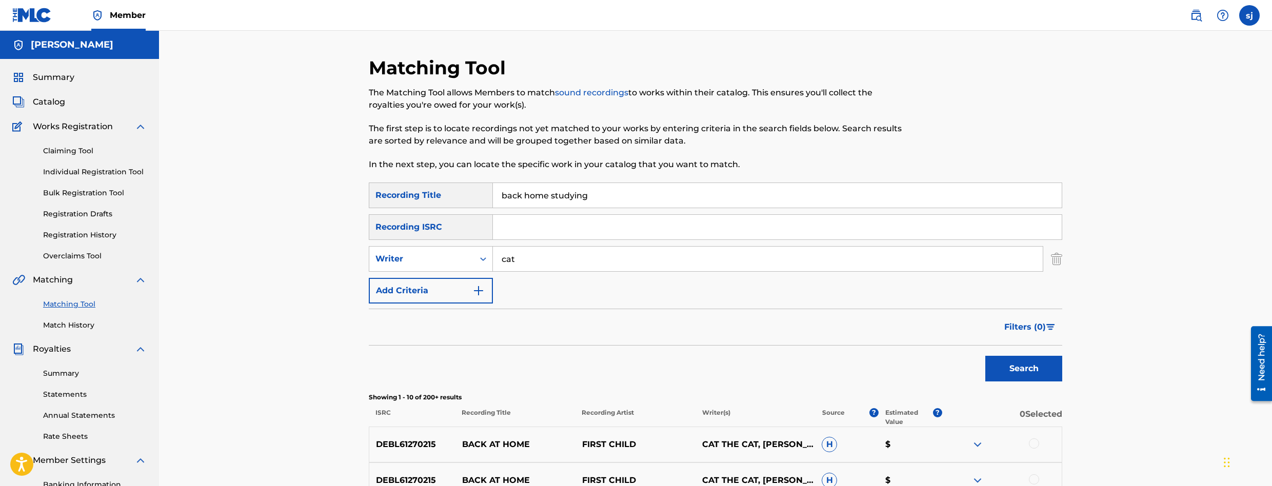
click at [40, 102] on span "Catalog" at bounding box center [49, 102] width 32 height 12
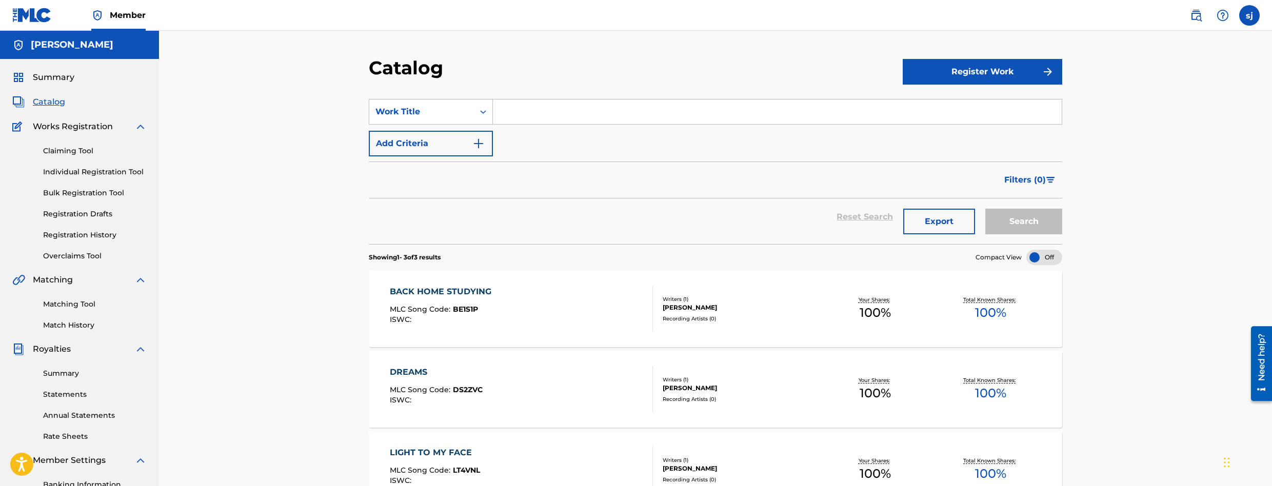
click at [444, 308] on span "MLC Song Code :" at bounding box center [421, 309] width 63 height 9
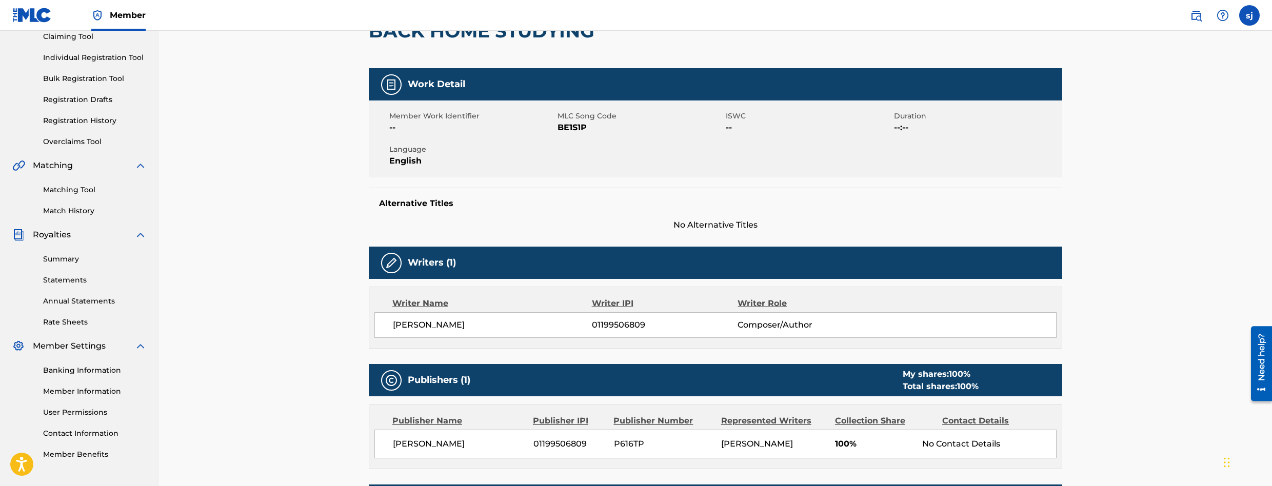
scroll to position [63, 0]
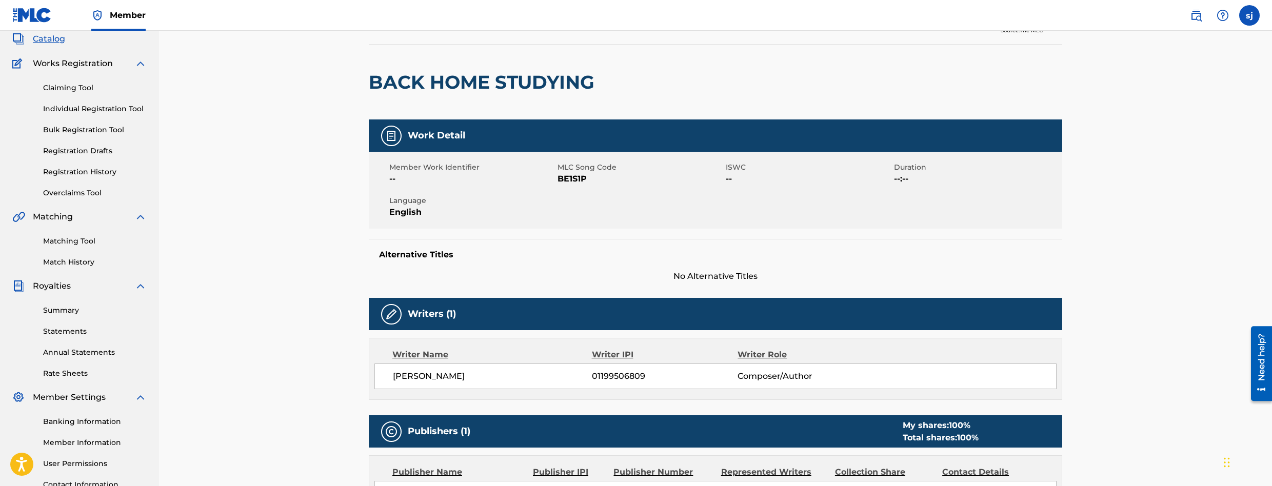
click at [70, 176] on link "Registration History" at bounding box center [95, 172] width 104 height 11
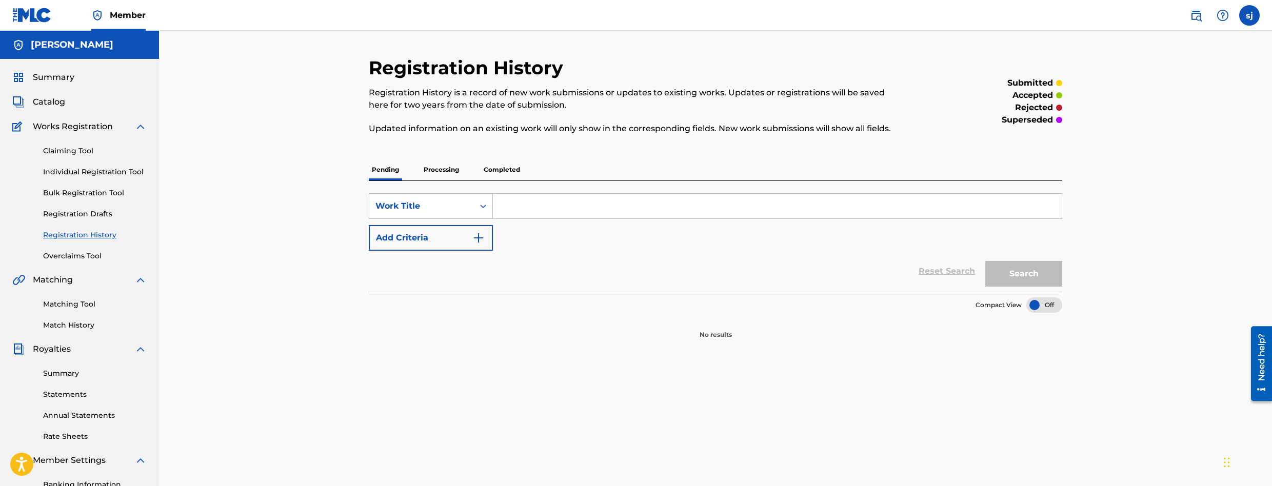
click at [491, 164] on p "Completed" at bounding box center [502, 170] width 43 height 22
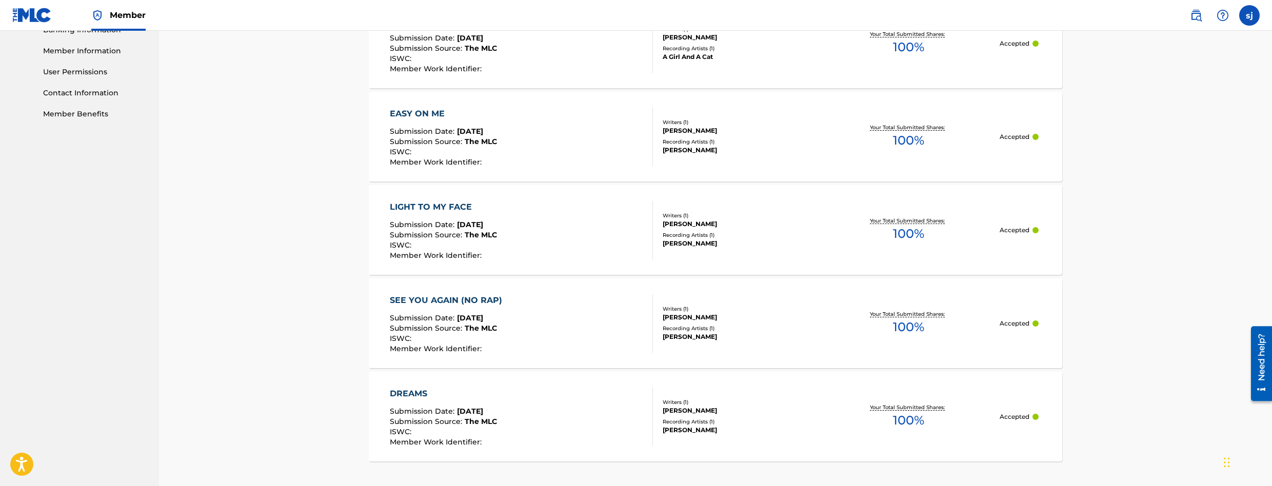
scroll to position [410, 0]
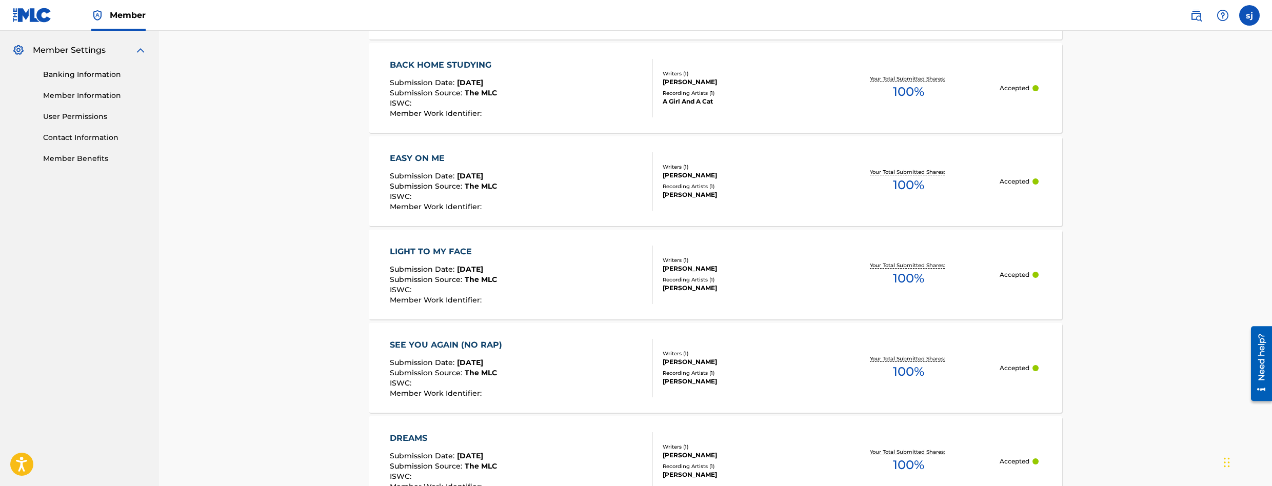
click at [479, 108] on div "ISWC :" at bounding box center [443, 104] width 107 height 10
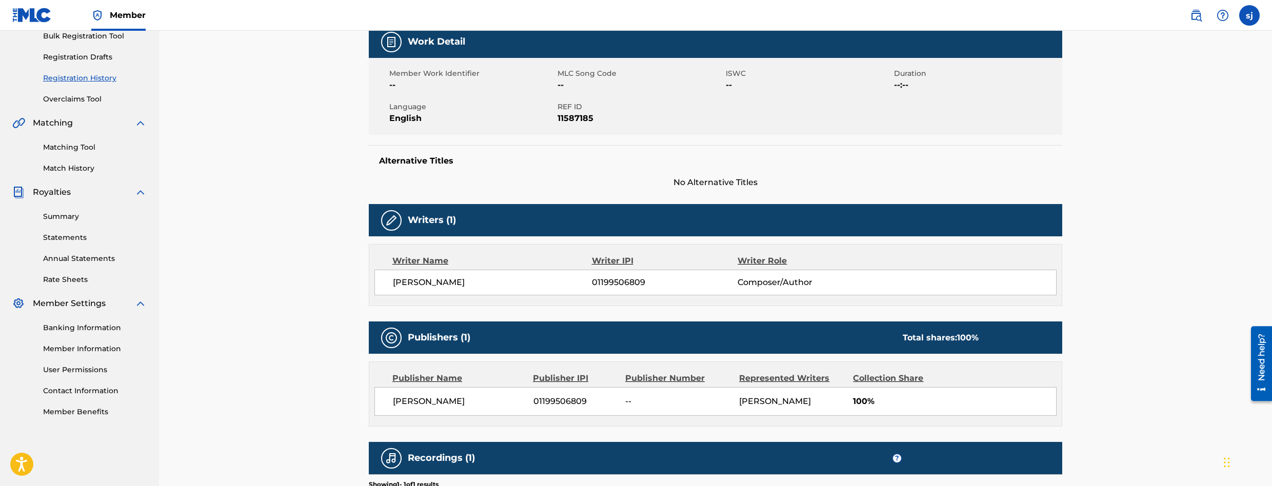
scroll to position [302, 0]
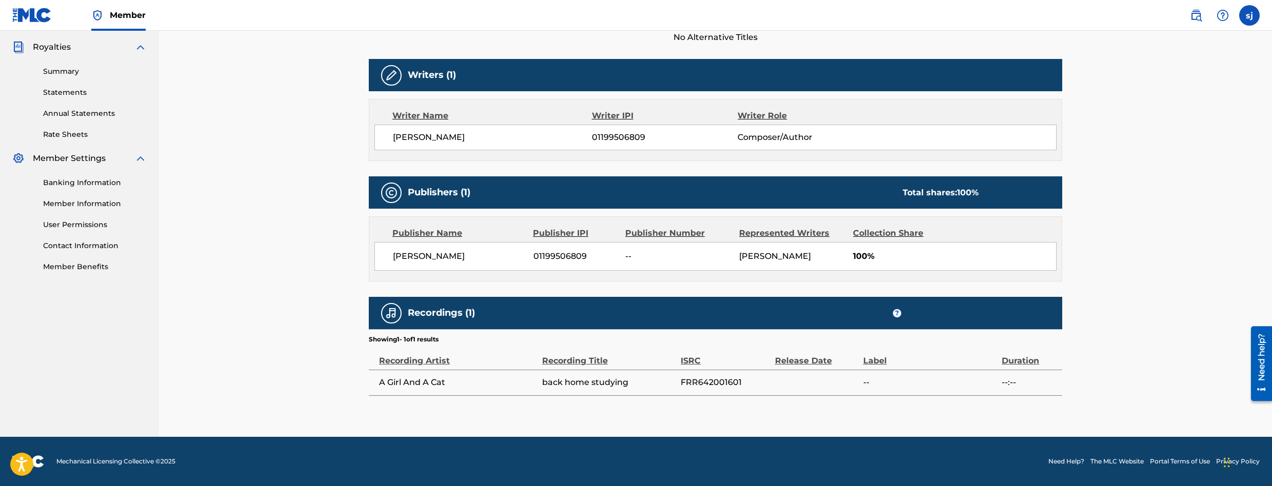
click at [698, 382] on span "FRR642001601" at bounding box center [725, 382] width 89 height 12
copy div "FRR642001601"
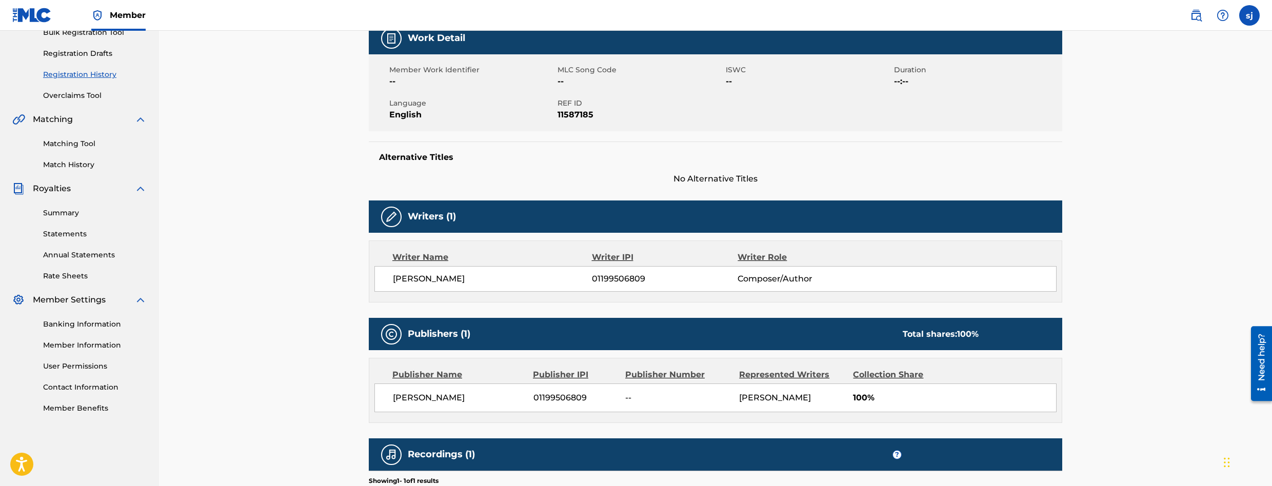
scroll to position [46, 0]
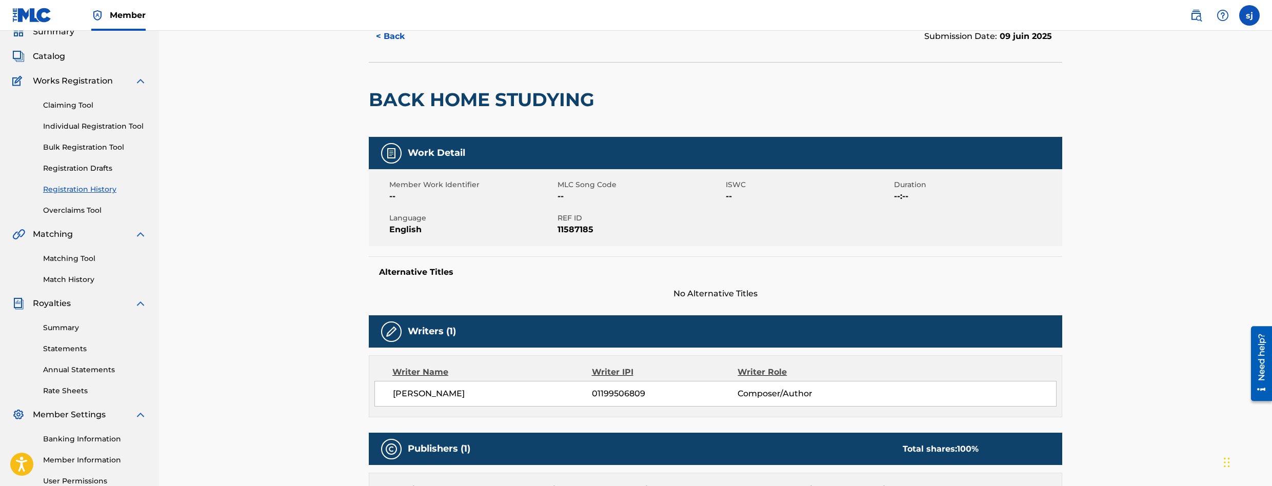
click at [72, 258] on link "Matching Tool" at bounding box center [95, 258] width 104 height 11
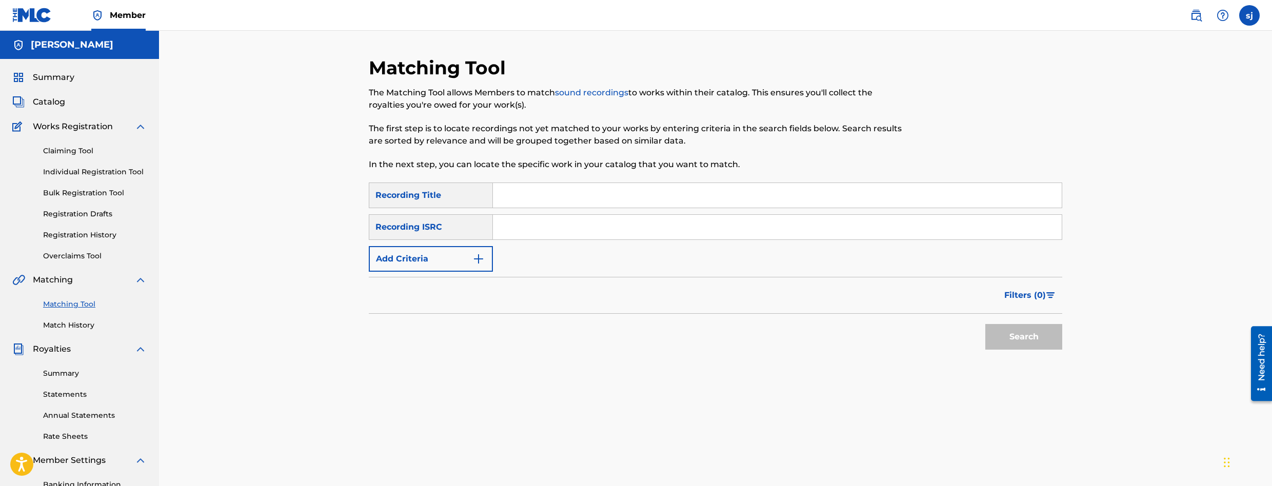
click at [528, 227] on input "Search Form" at bounding box center [777, 227] width 569 height 25
type input "v"
paste input "FRR642001601"
type input "FRR642001601"
click at [985, 324] on button "Search" at bounding box center [1023, 337] width 77 height 26
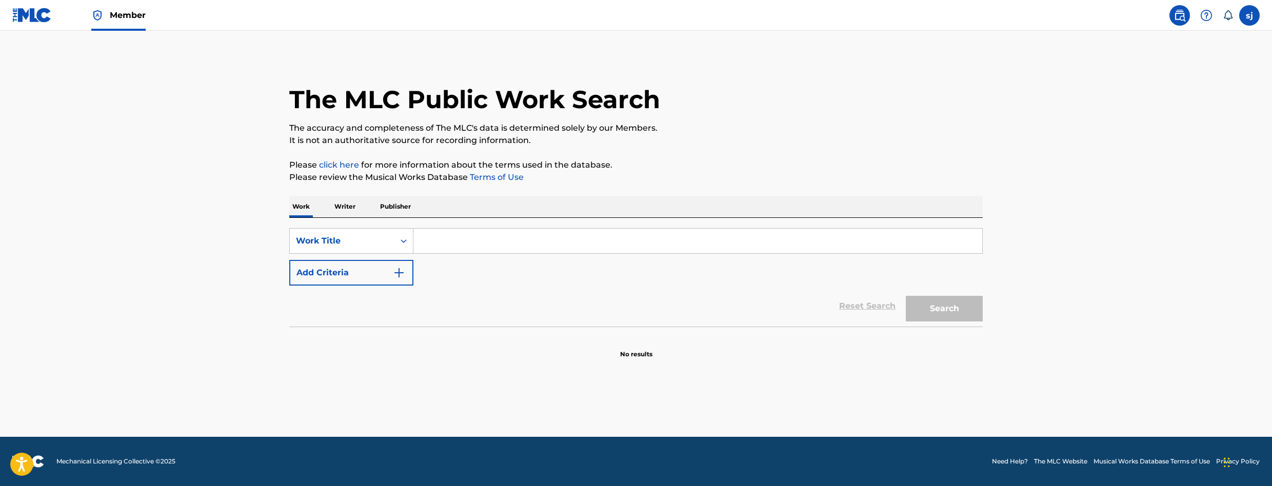
click at [467, 241] on input "Search Form" at bounding box center [697, 241] width 569 height 25
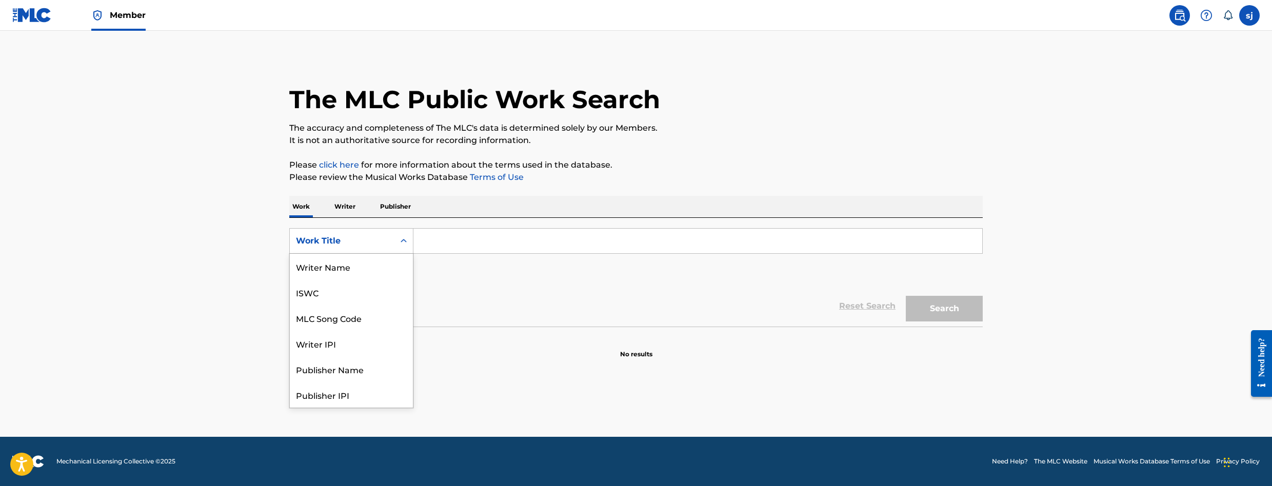
click at [393, 244] on div "Work Title" at bounding box center [342, 240] width 105 height 19
click at [351, 210] on p "Writer" at bounding box center [344, 207] width 27 height 22
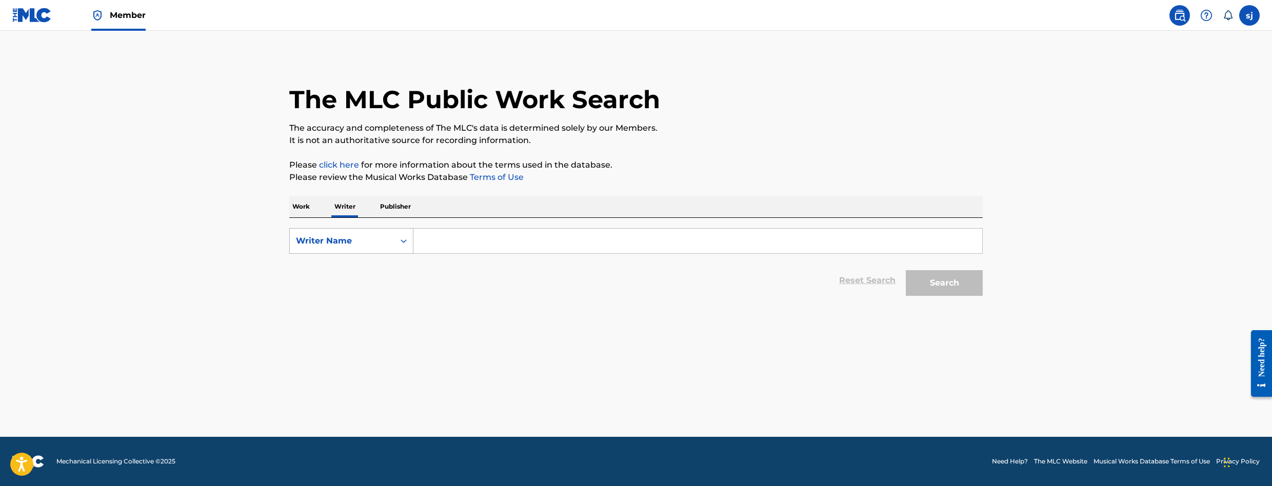
click at [343, 235] on div "Writer Name" at bounding box center [342, 241] width 92 height 12
click at [391, 207] on p "Publisher" at bounding box center [395, 207] width 37 height 22
click at [301, 249] on div "Publisher Name" at bounding box center [342, 240] width 105 height 19
click at [303, 209] on p "Work" at bounding box center [301, 207] width 24 height 22
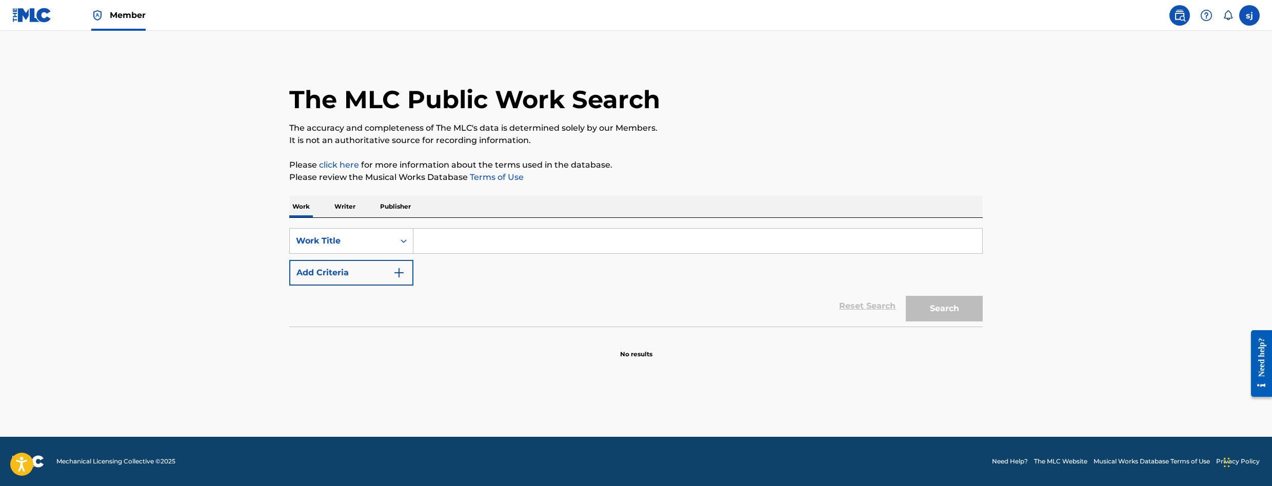
click at [447, 230] on input "Search Form" at bounding box center [697, 241] width 569 height 25
click at [906, 296] on button "Search" at bounding box center [944, 309] width 77 height 26
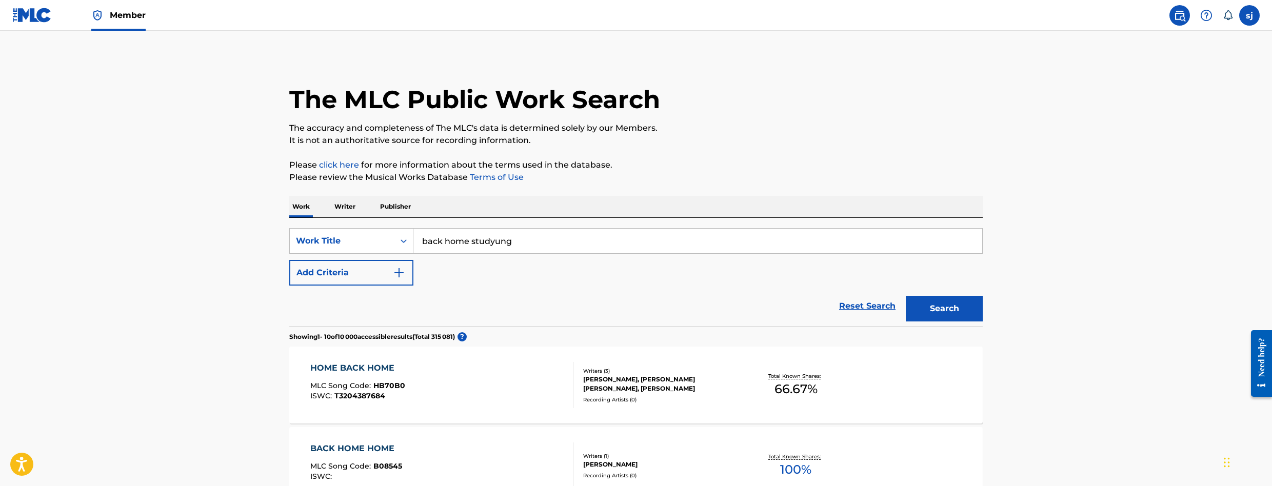
click at [497, 245] on input "back home studyung" at bounding box center [697, 241] width 569 height 25
click at [496, 242] on input "back home studyng" at bounding box center [697, 241] width 569 height 25
type input "back home studying"
click at [917, 309] on button "Search" at bounding box center [944, 309] width 77 height 26
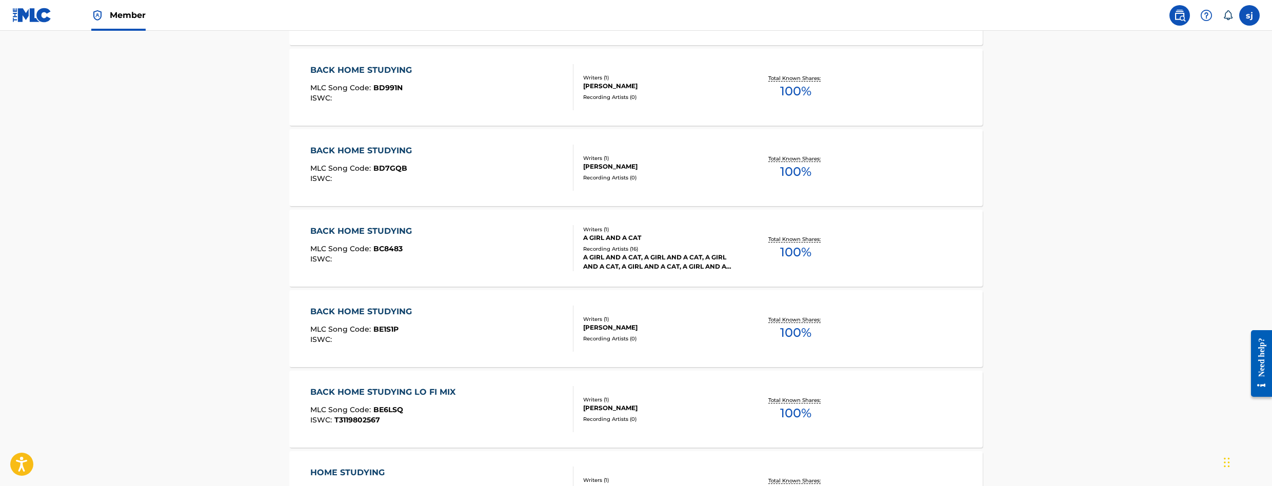
scroll to position [462, 0]
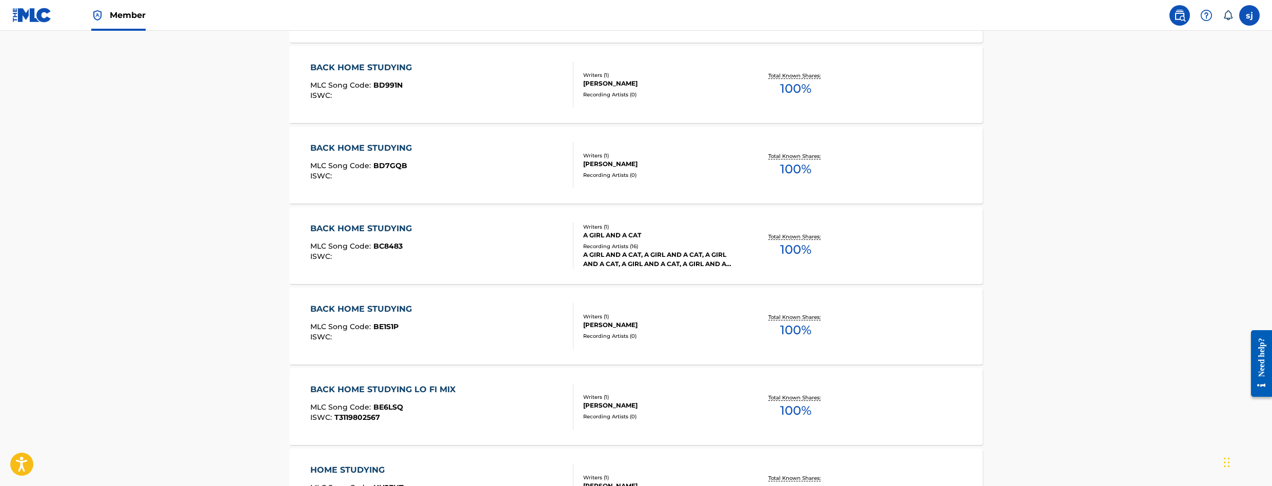
click at [504, 263] on div "BACK HOME STUDYING MLC Song Code : BC8483 ISWC :" at bounding box center [442, 246] width 264 height 46
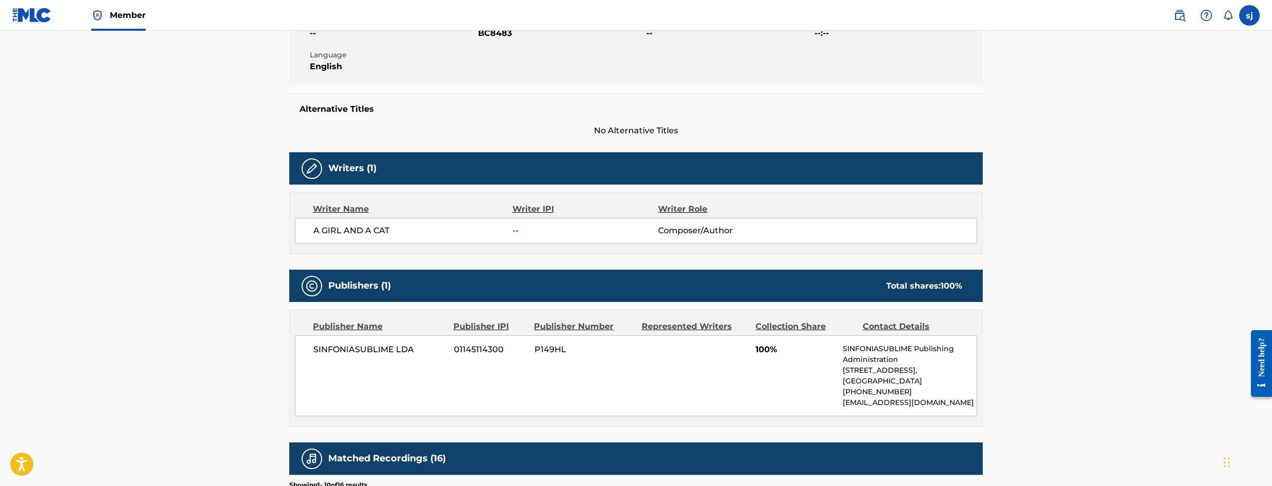
scroll to position [197, 0]
